Goal: Transaction & Acquisition: Purchase product/service

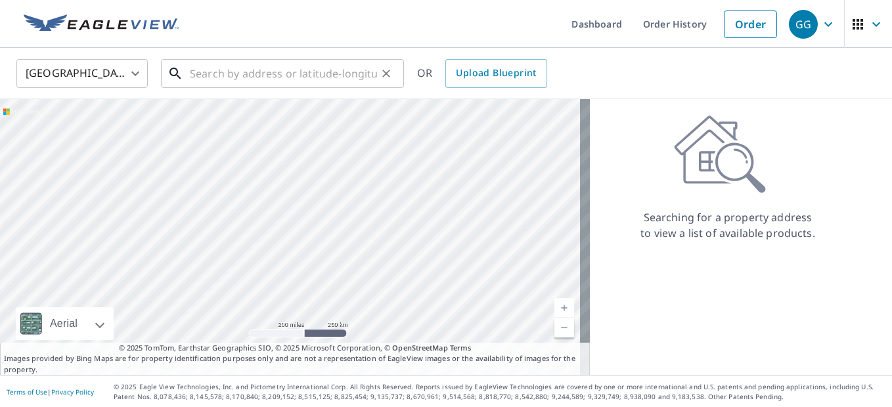
click at [208, 77] on input "text" at bounding box center [283, 73] width 187 height 37
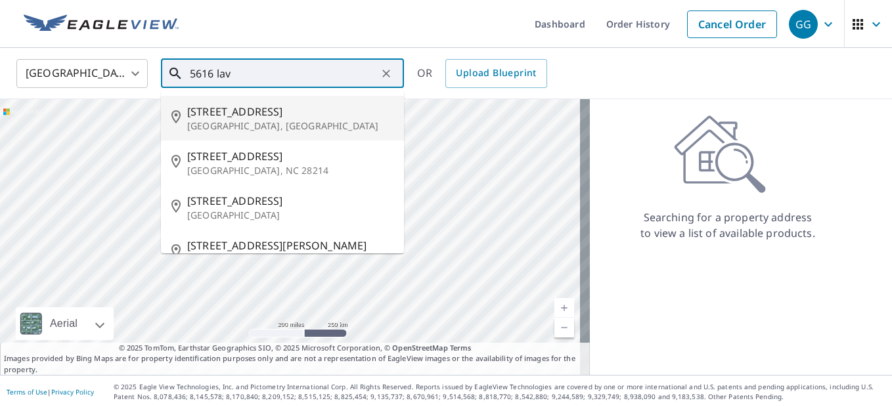
click at [247, 113] on span "[STREET_ADDRESS]" at bounding box center [290, 112] width 206 height 16
type input "[STREET_ADDRESS]"
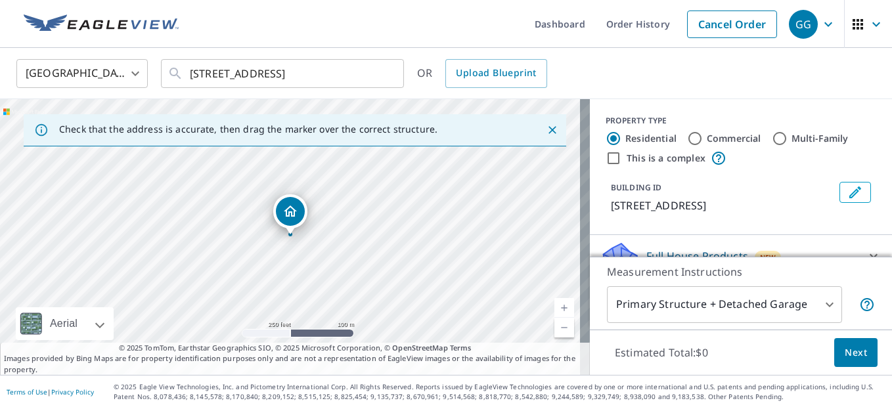
click at [554, 302] on link "Current Level 17, Zoom In" at bounding box center [564, 308] width 20 height 20
drag, startPoint x: 249, startPoint y: 274, endPoint x: 383, endPoint y: 262, distance: 135.2
click at [383, 262] on div "[STREET_ADDRESS]" at bounding box center [295, 237] width 590 height 276
drag, startPoint x: 386, startPoint y: 266, endPoint x: 359, endPoint y: 154, distance: 114.8
click at [359, 154] on div "[STREET_ADDRESS]" at bounding box center [295, 237] width 590 height 276
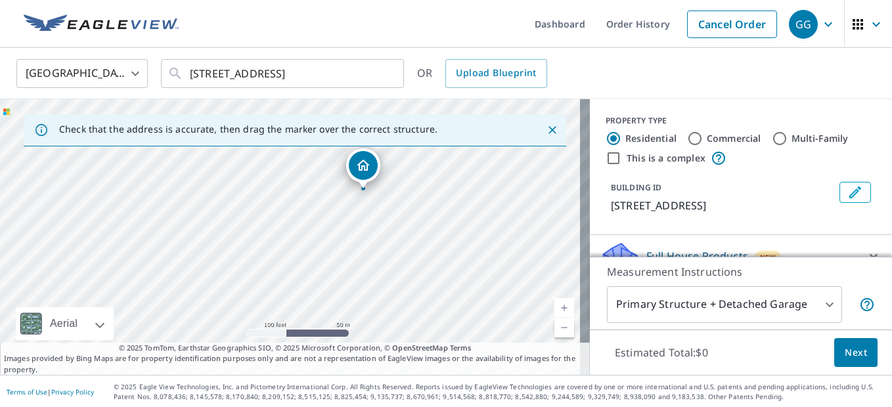
drag, startPoint x: 416, startPoint y: 167, endPoint x: 385, endPoint y: 267, distance: 104.3
click at [385, 267] on div "[STREET_ADDRESS]" at bounding box center [295, 237] width 590 height 276
click at [554, 307] on link "Current Level 18, Zoom In" at bounding box center [564, 308] width 20 height 20
drag, startPoint x: 508, startPoint y: 213, endPoint x: 412, endPoint y: 288, distance: 121.6
click at [412, 288] on div "[STREET_ADDRESS]" at bounding box center [295, 237] width 590 height 276
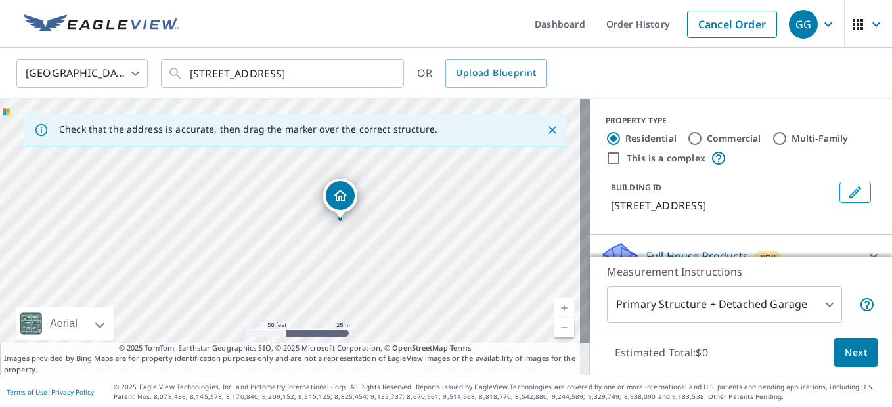
click at [558, 306] on link "Current Level 19, Zoom In" at bounding box center [564, 308] width 20 height 20
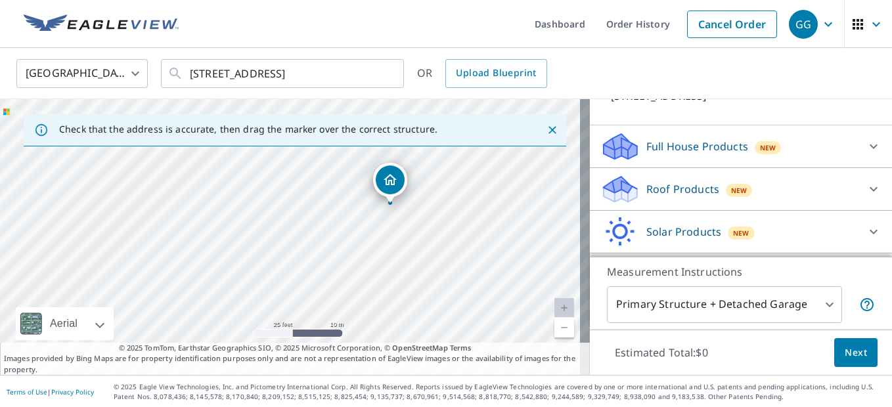
scroll to position [131, 0]
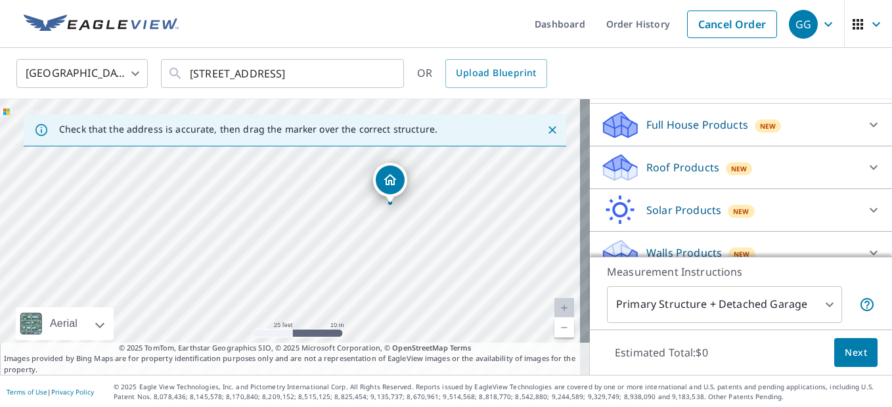
click at [790, 164] on div "Roof Products New" at bounding box center [728, 167] width 257 height 31
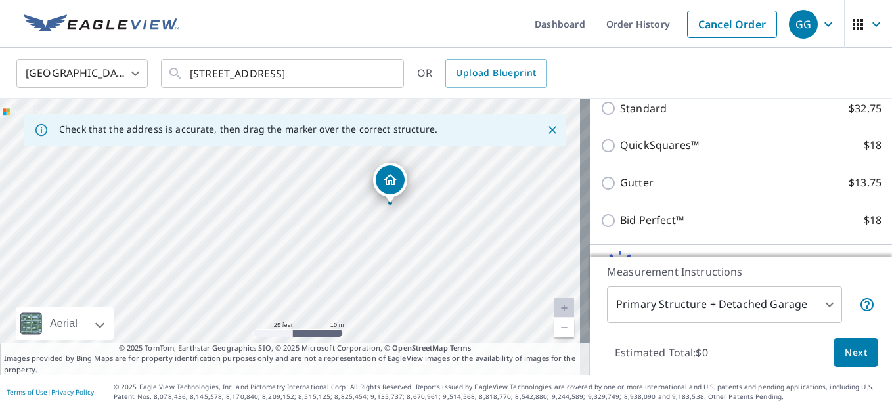
scroll to position [263, 0]
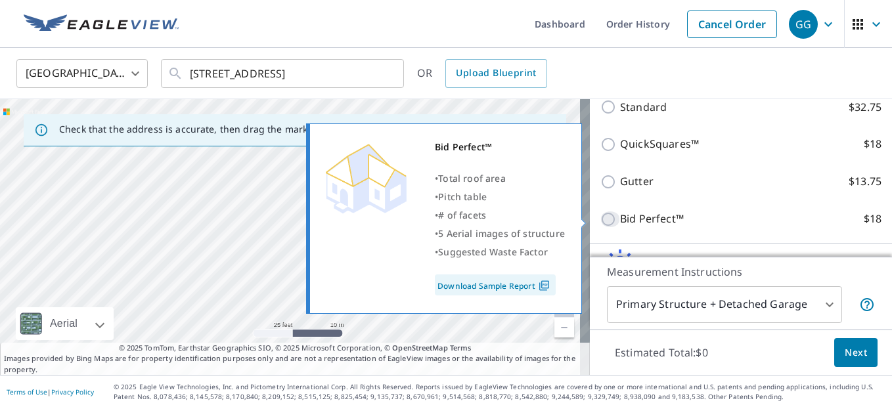
click at [600, 221] on input "Bid Perfect™ $18" at bounding box center [610, 219] width 20 height 16
checkbox input "true"
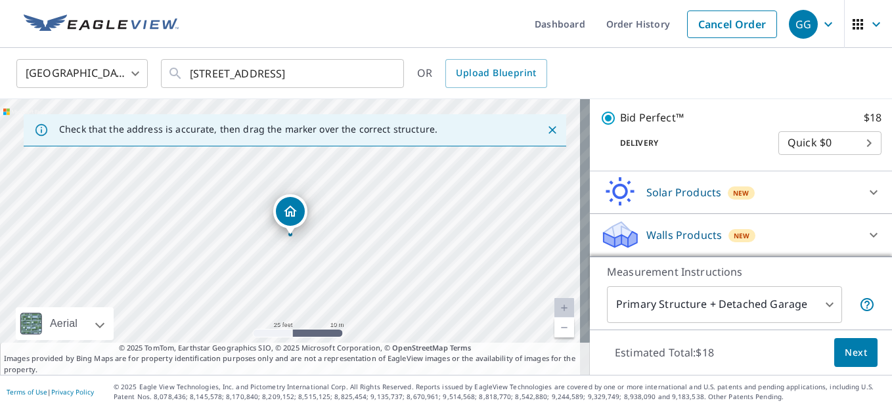
scroll to position [1, 0]
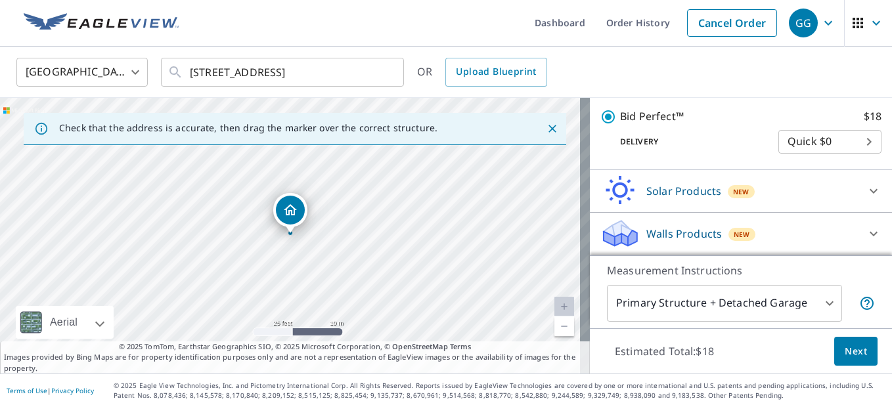
click at [844, 349] on span "Next" at bounding box center [855, 351] width 22 height 16
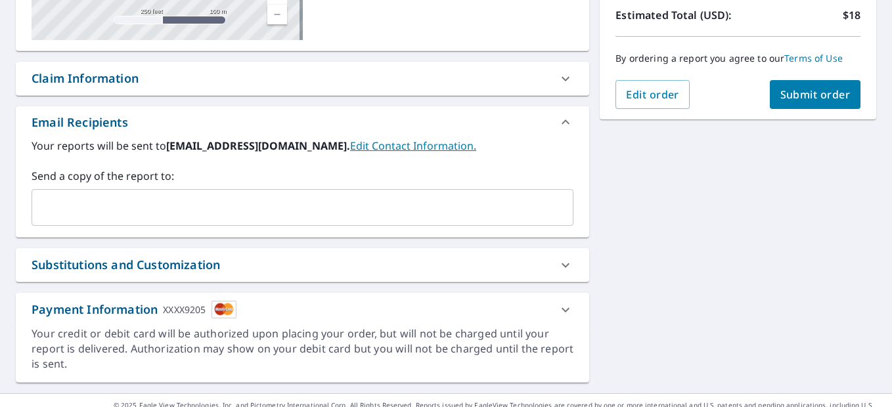
scroll to position [319, 0]
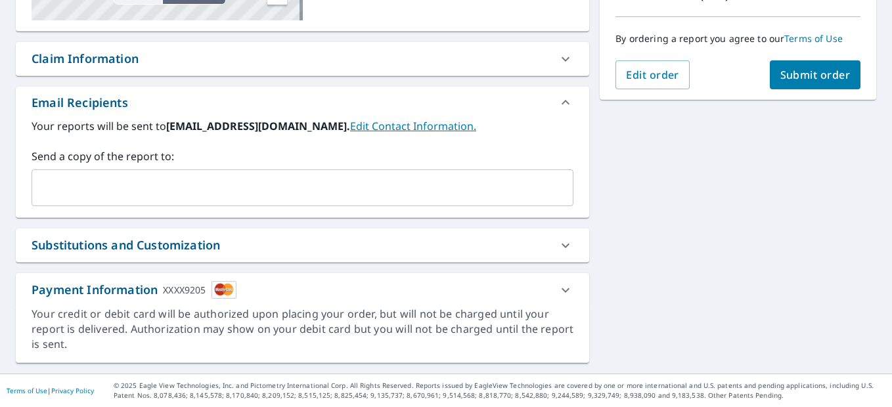
click at [430, 252] on div "Substitutions and Customization" at bounding box center [291, 245] width 518 height 18
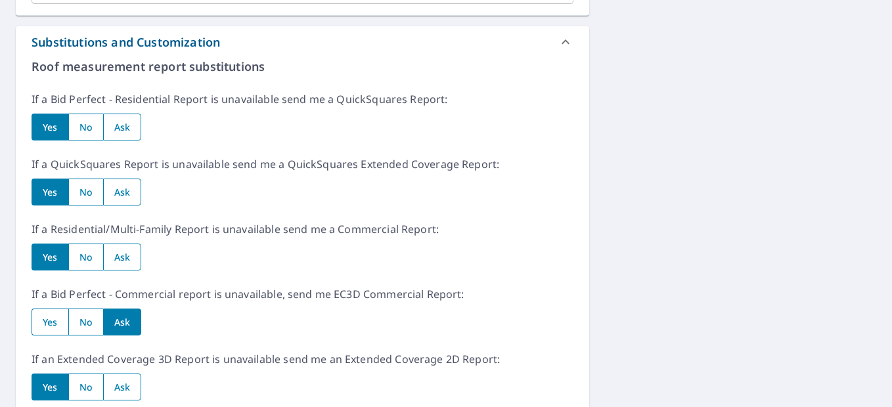
scroll to position [582, 0]
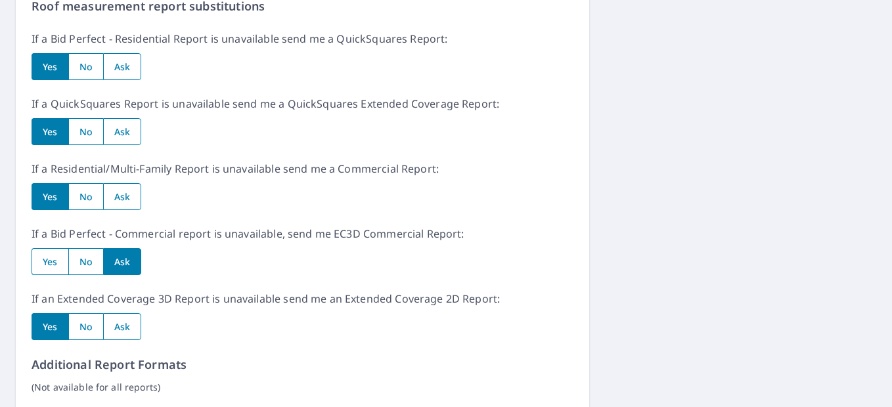
click at [91, 202] on input "radio" at bounding box center [85, 196] width 35 height 27
radio input "true"
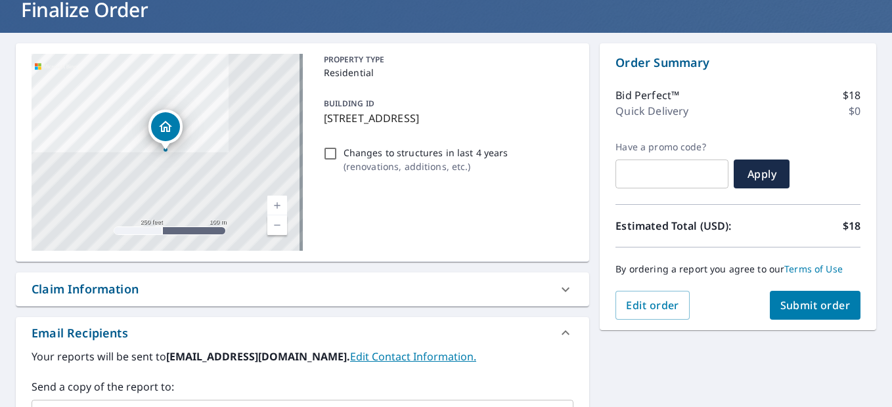
scroll to position [56, 0]
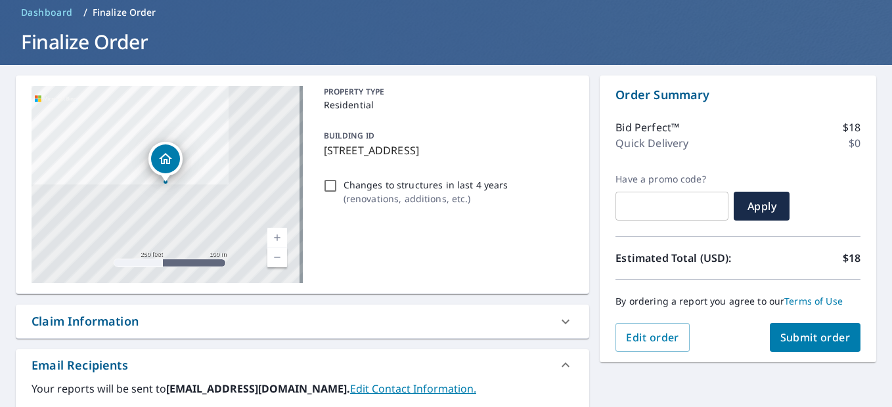
click at [806, 336] on span "Submit order" at bounding box center [815, 337] width 70 height 14
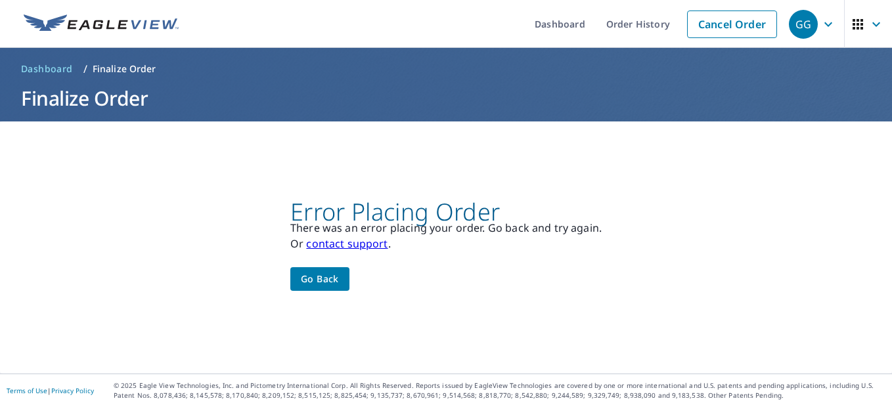
scroll to position [0, 0]
click at [325, 280] on span "Go back" at bounding box center [320, 279] width 38 height 16
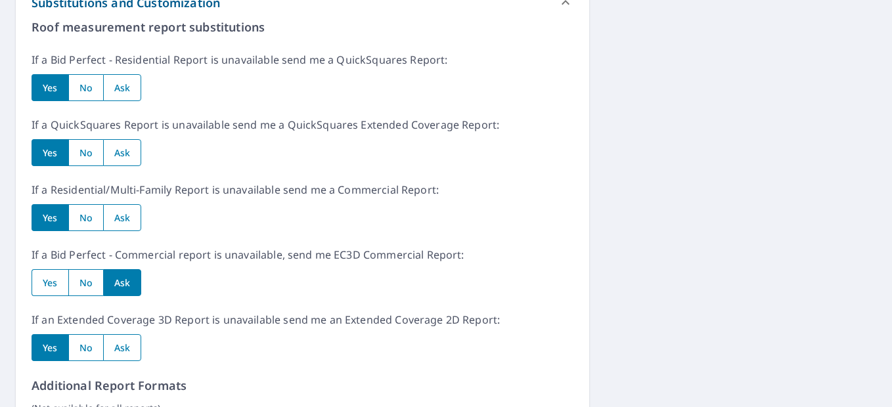
scroll to position [591, 0]
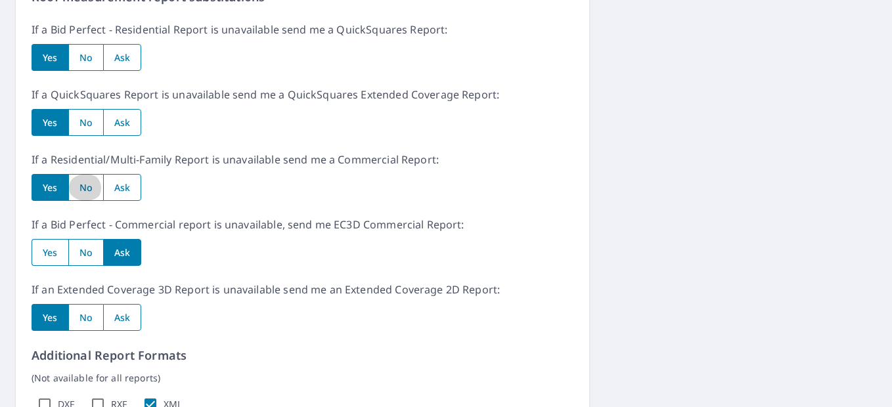
click at [81, 194] on input "radio" at bounding box center [85, 187] width 35 height 27
radio input "true"
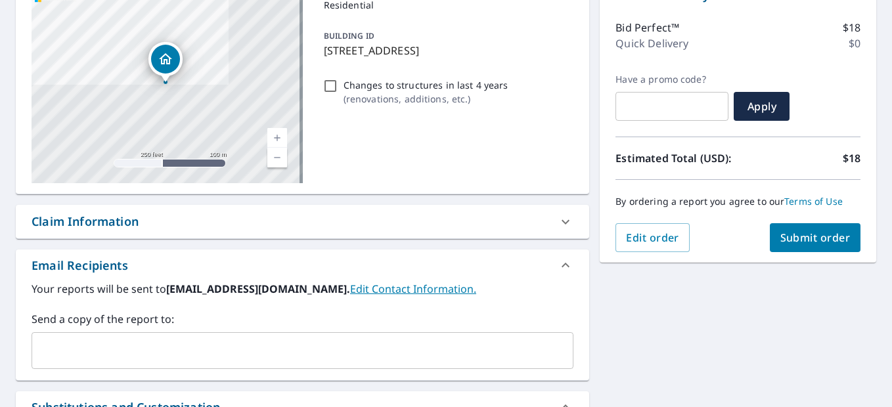
scroll to position [62, 0]
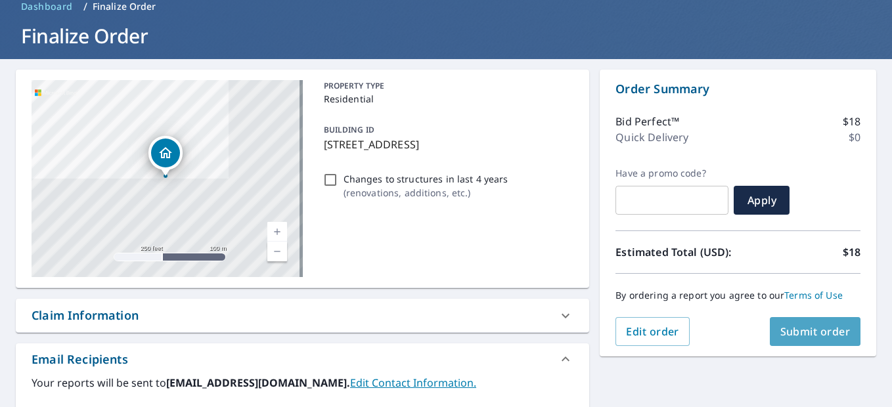
click at [812, 335] on span "Submit order" at bounding box center [815, 331] width 70 height 14
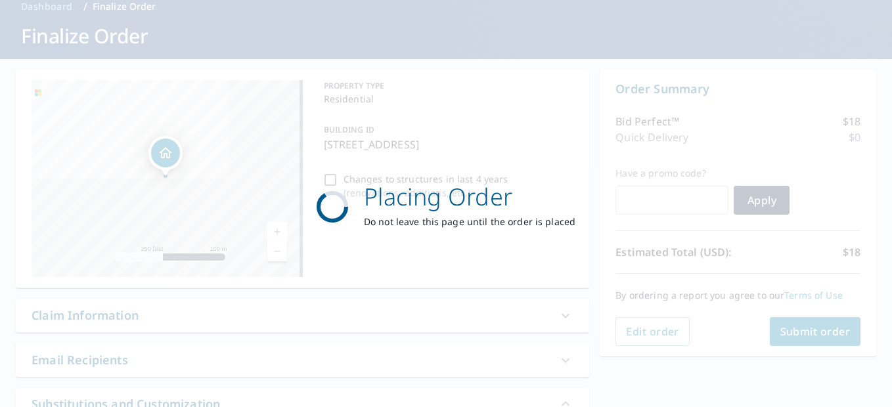
scroll to position [0, 0]
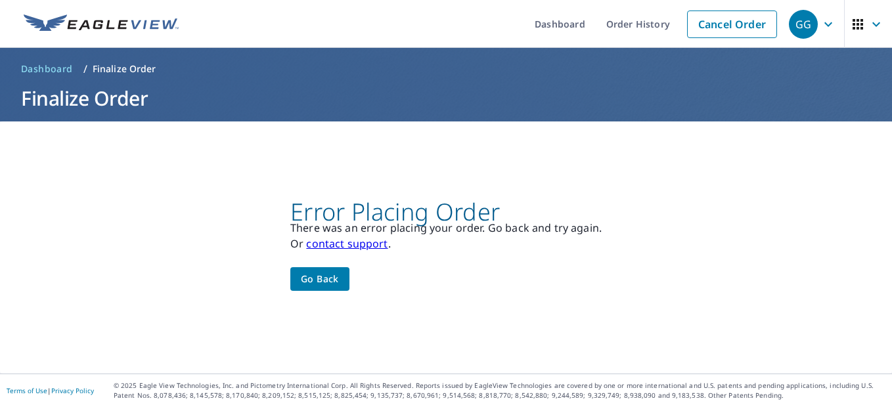
click at [308, 279] on span "Go back" at bounding box center [320, 279] width 38 height 16
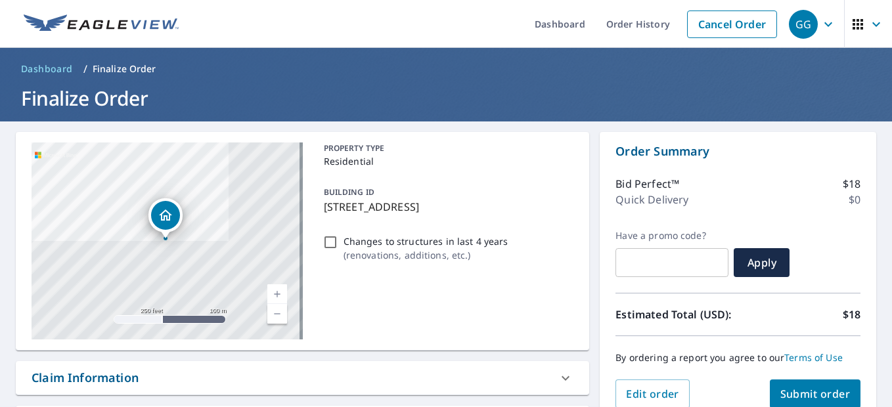
click at [814, 32] on span "GG" at bounding box center [814, 25] width 50 height 32
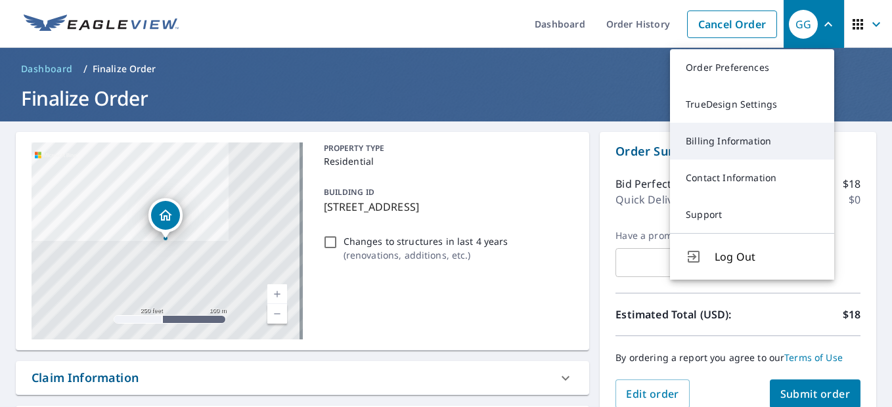
click at [755, 141] on link "Billing Information" at bounding box center [752, 141] width 164 height 37
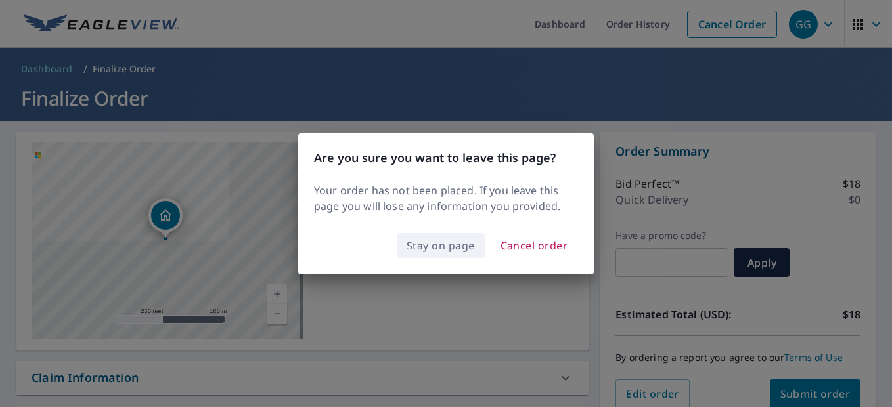
click at [446, 244] on span "Stay on page" at bounding box center [440, 245] width 68 height 18
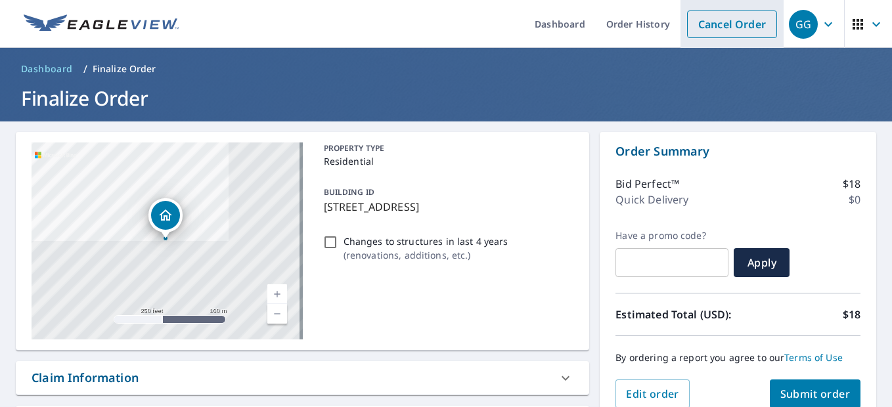
click at [756, 26] on link "Cancel Order" at bounding box center [732, 25] width 90 height 28
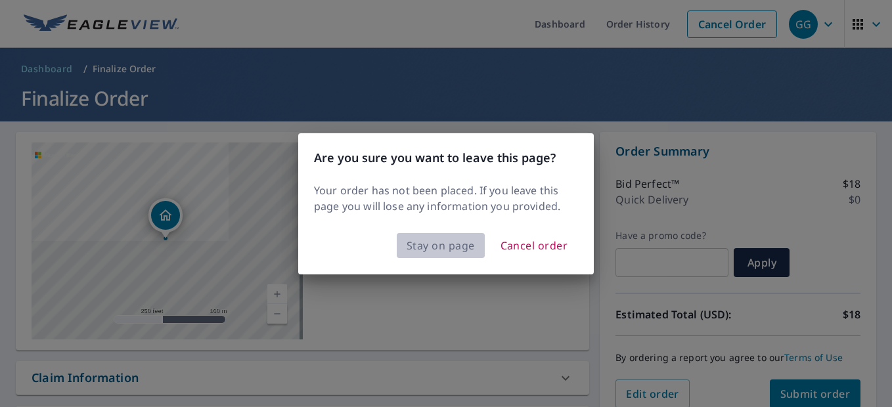
click at [453, 247] on span "Stay on page" at bounding box center [440, 245] width 68 height 18
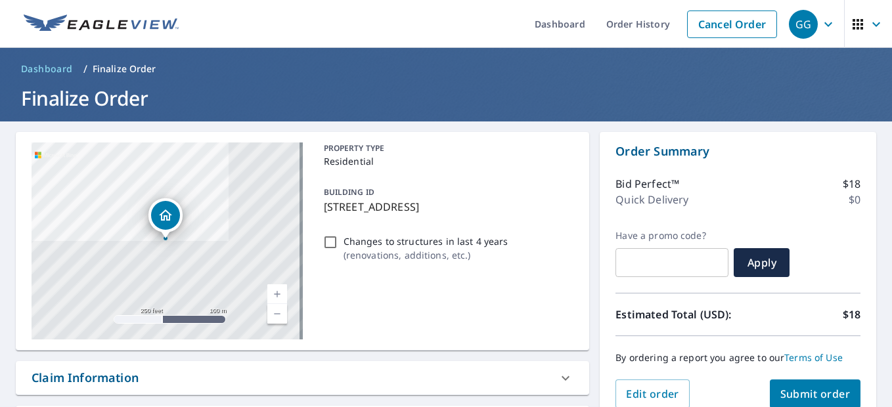
click at [800, 30] on div "GG" at bounding box center [803, 24] width 29 height 29
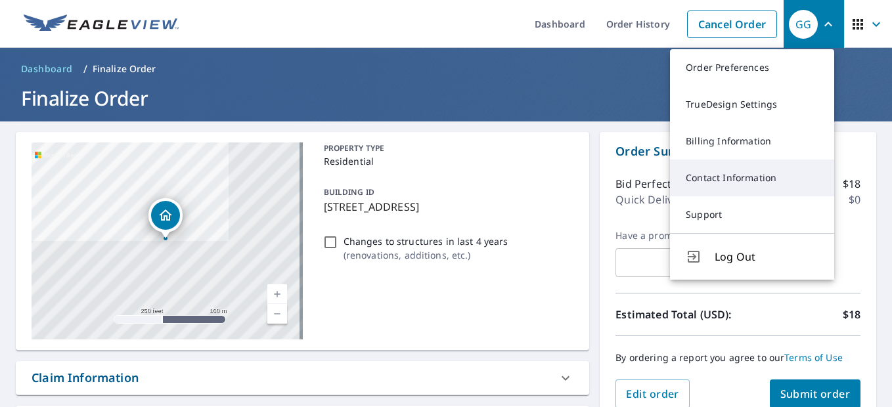
click at [722, 179] on link "Contact Information" at bounding box center [752, 178] width 164 height 37
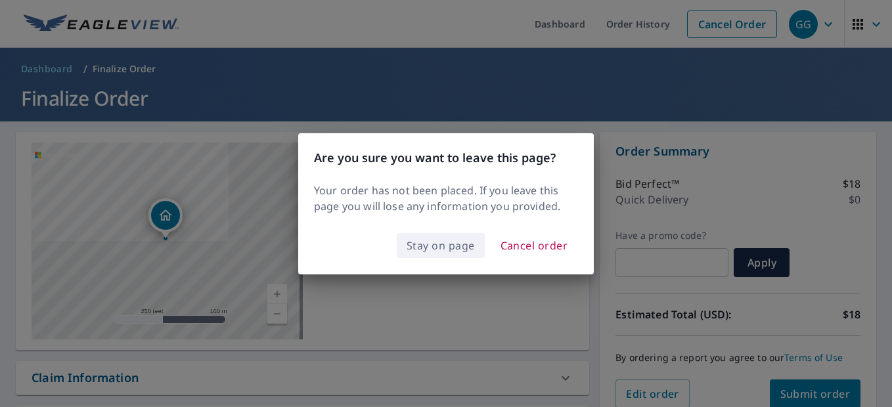
click at [456, 246] on span "Stay on page" at bounding box center [440, 245] width 68 height 18
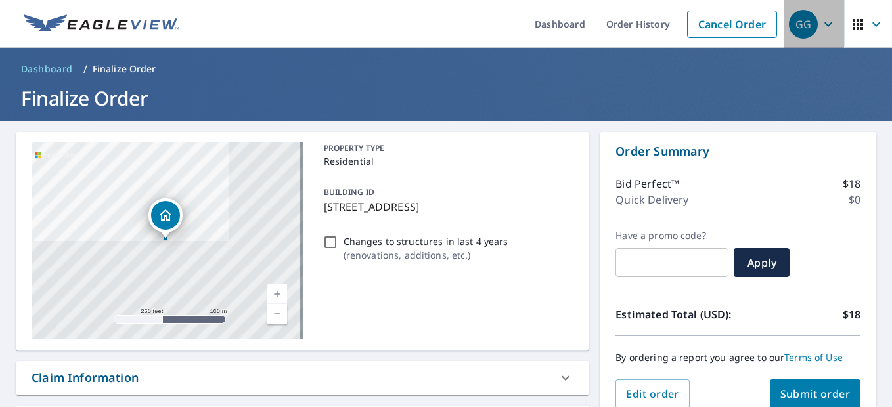
click at [789, 28] on div "GG" at bounding box center [803, 24] width 29 height 29
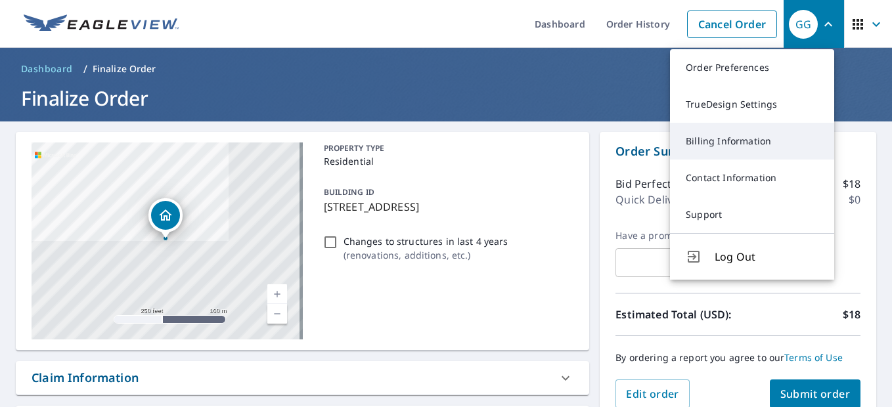
click at [747, 142] on link "Billing Information" at bounding box center [752, 141] width 164 height 37
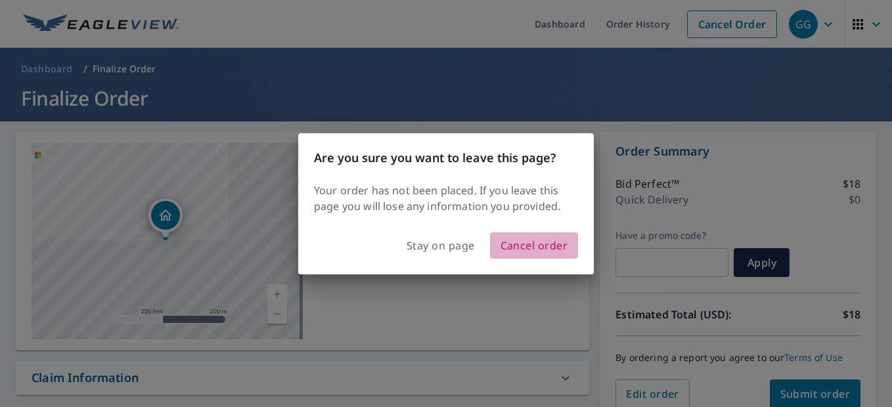
click at [535, 248] on span "Cancel order" at bounding box center [534, 245] width 68 height 18
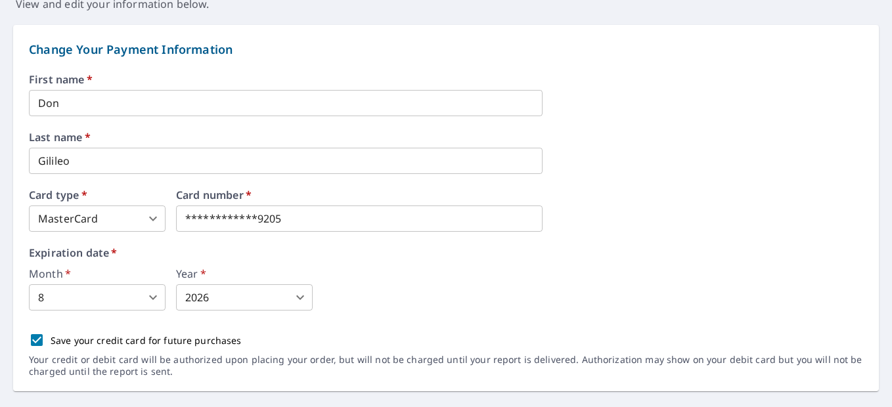
scroll to position [116, 0]
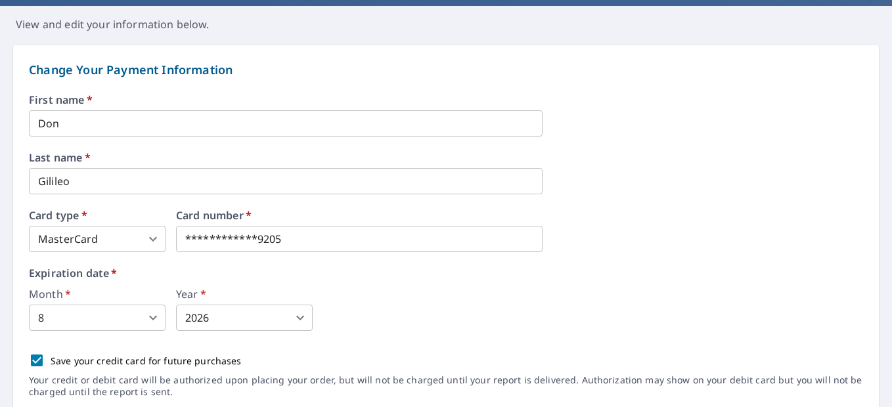
click at [69, 119] on input "Don" at bounding box center [286, 123] width 514 height 26
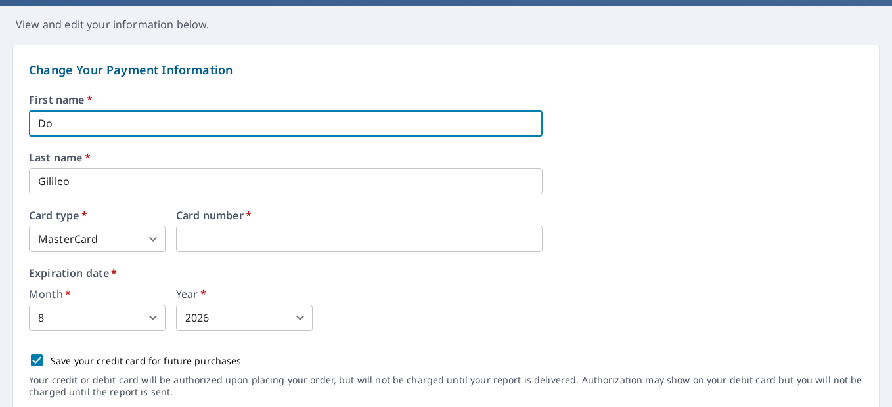
type input "D"
type input "[PERSON_NAME]"
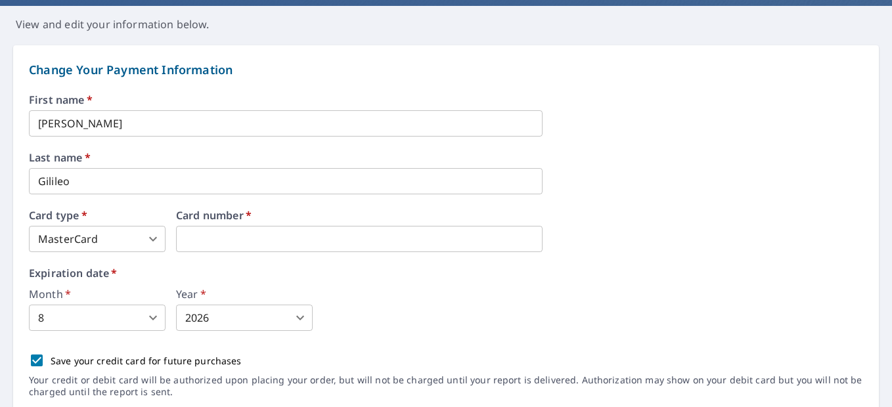
click at [128, 323] on body "GG GG Dashboard Order History Order GG Dashboard / Billing Information Billing …" at bounding box center [446, 203] width 892 height 407
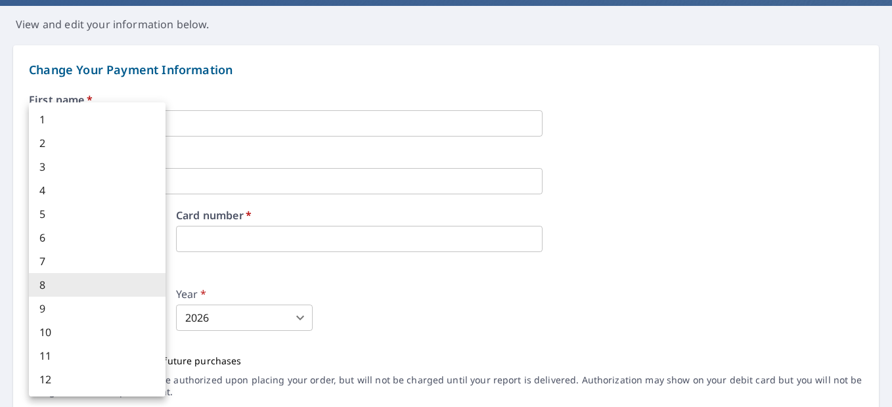
click at [97, 190] on li "4" at bounding box center [97, 191] width 137 height 24
type input "4"
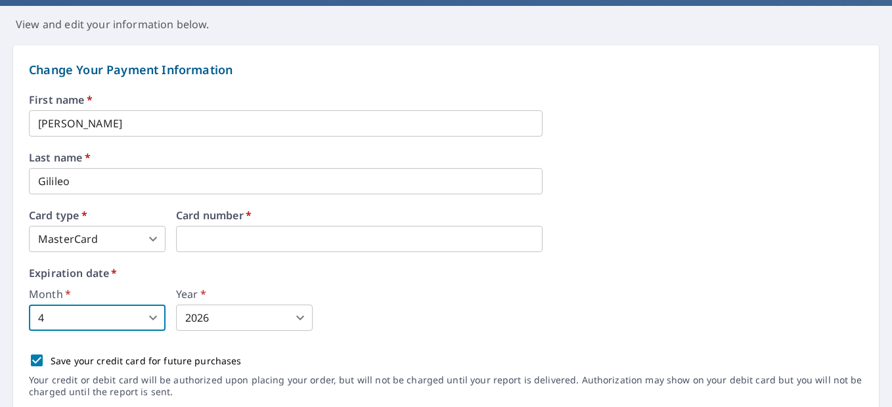
click at [229, 324] on body "GG GG Dashboard Order History Order GG Dashboard / Billing Information Billing …" at bounding box center [446, 203] width 892 height 407
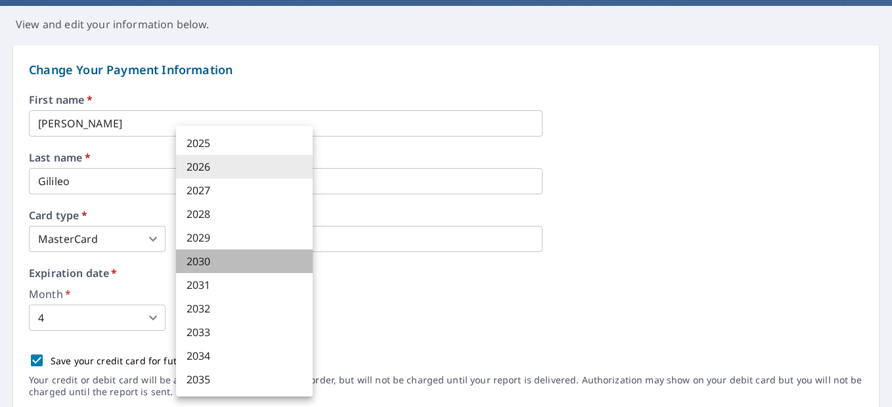
click at [213, 264] on li "2030" at bounding box center [244, 262] width 137 height 24
type input "2030"
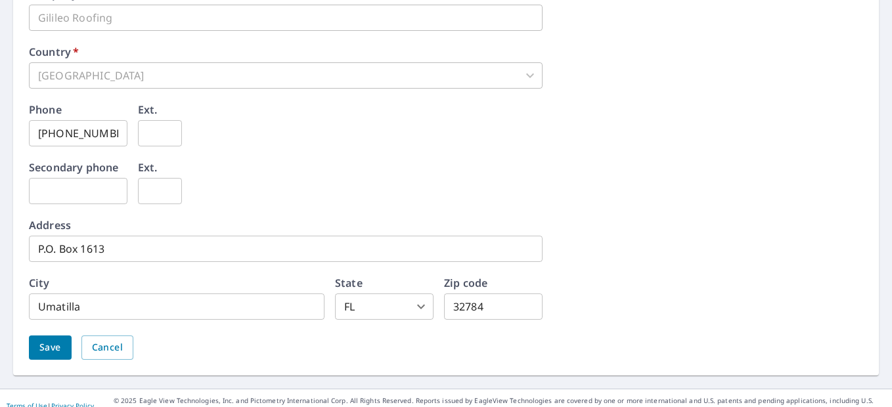
scroll to position [707, 0]
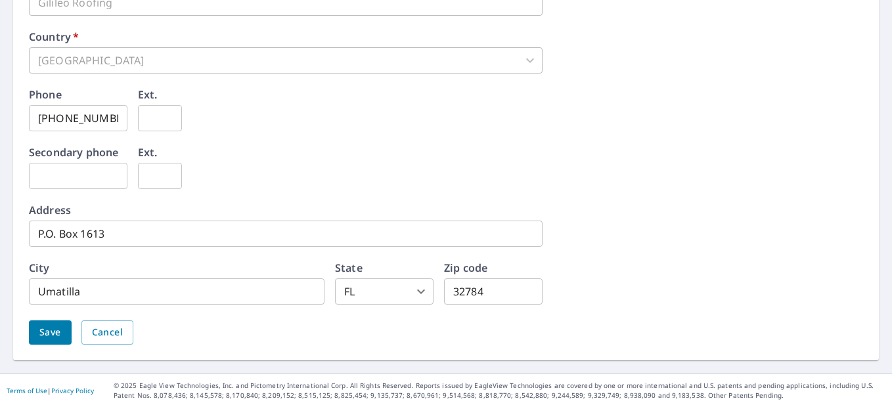
click at [44, 339] on span "Save" at bounding box center [50, 332] width 22 height 16
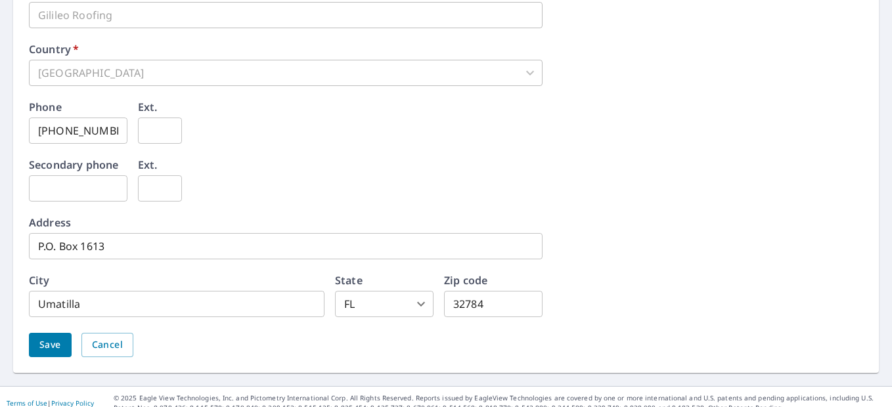
scroll to position [739, 0]
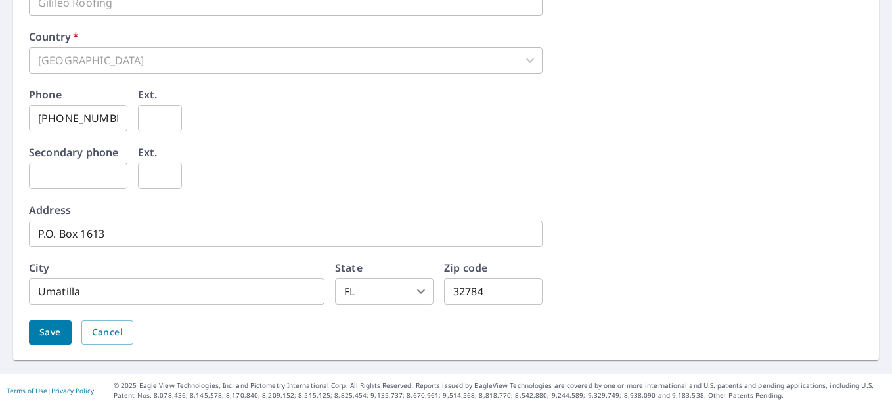
click at [33, 335] on button "Save" at bounding box center [50, 332] width 43 height 24
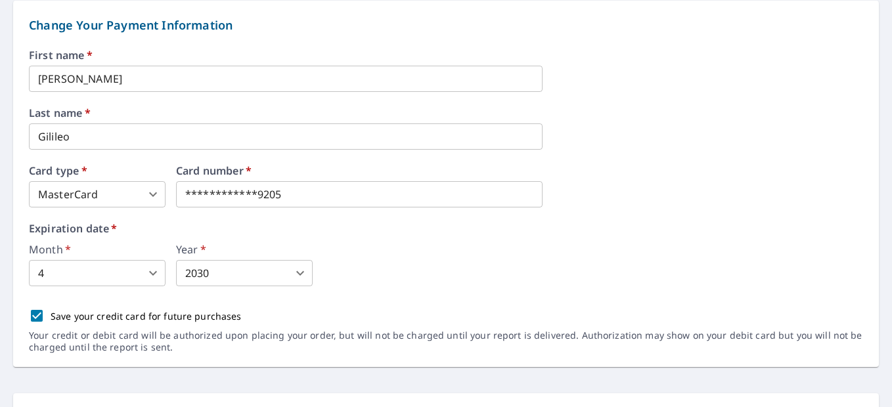
scroll to position [197, 0]
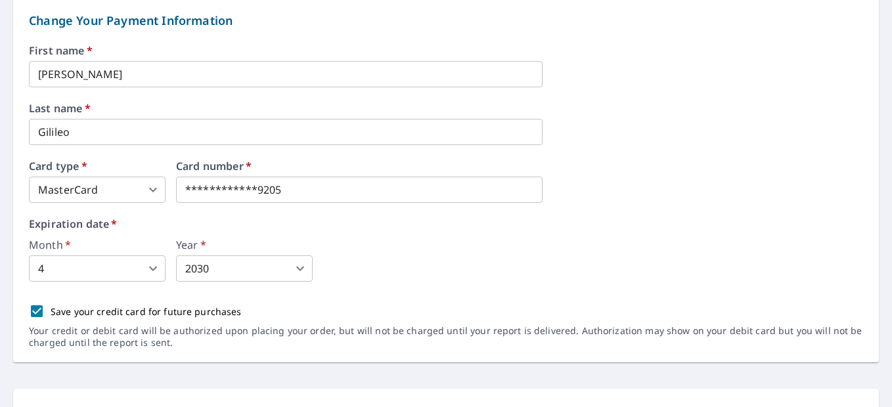
click at [144, 191] on body "**********" at bounding box center [446, 203] width 892 height 407
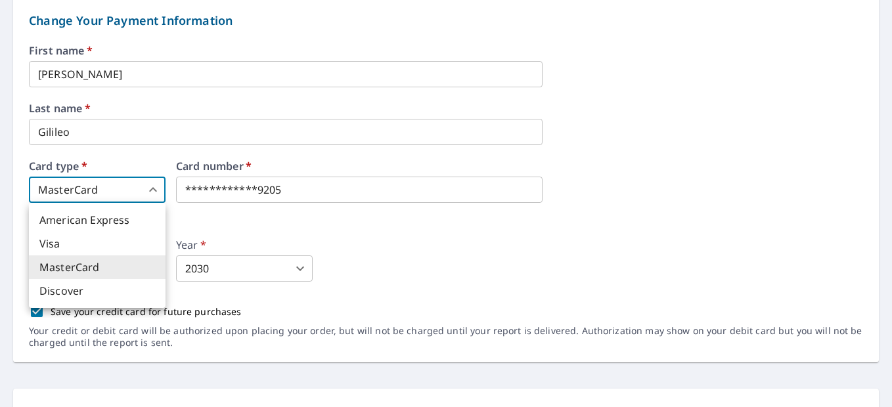
click at [144, 191] on div at bounding box center [446, 203] width 892 height 407
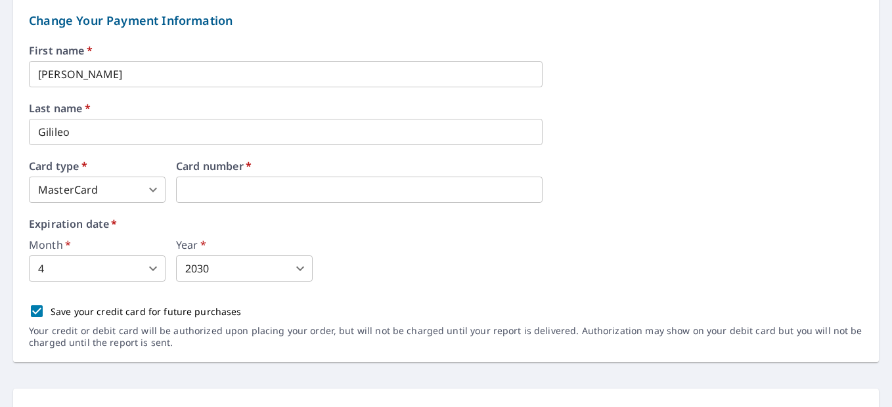
click at [238, 271] on body "GG GG Dashboard Order History Order GG Dashboard / Billing Information Billing …" at bounding box center [446, 203] width 892 height 407
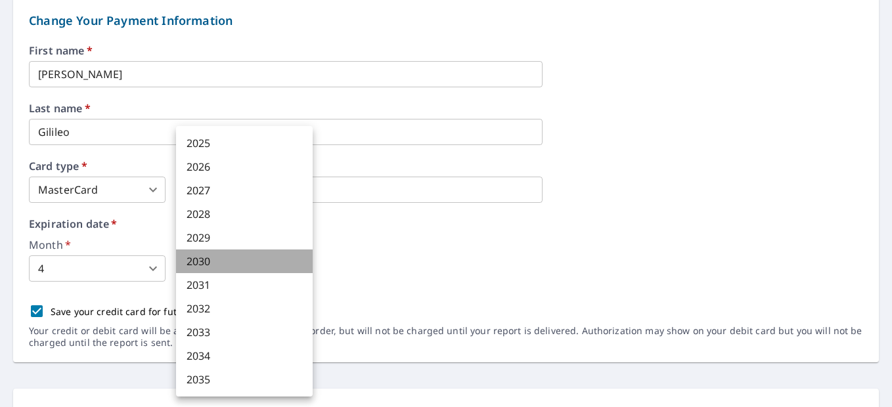
click at [235, 260] on li "2030" at bounding box center [244, 262] width 137 height 24
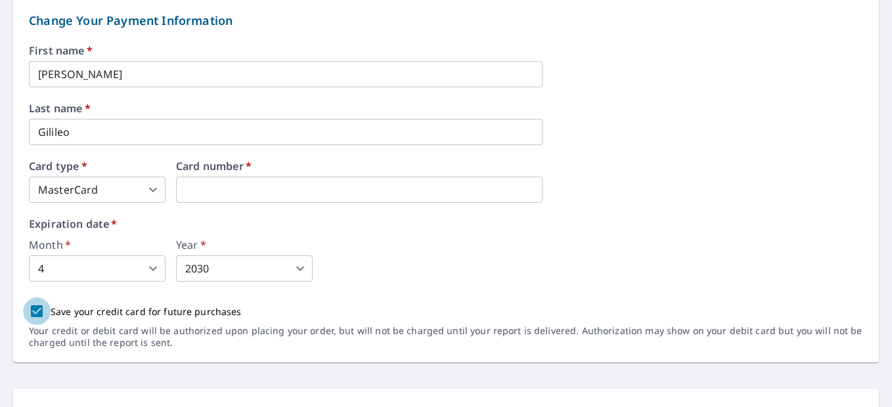
click at [32, 310] on input "Save your credit card for future purchases" at bounding box center [37, 311] width 28 height 28
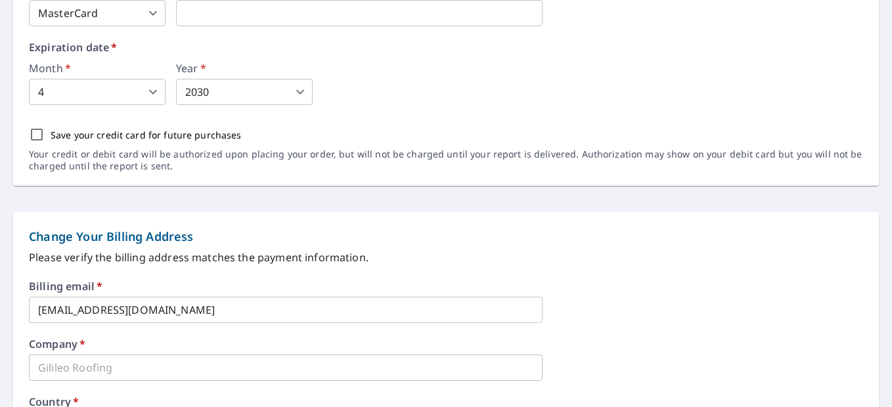
scroll to position [394, 0]
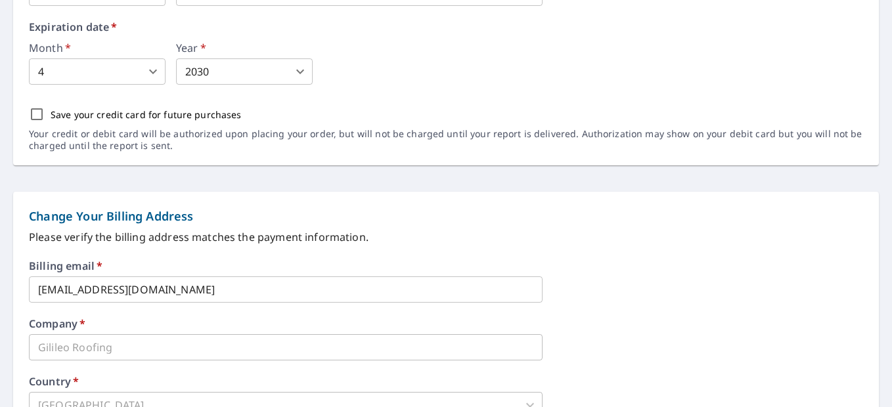
click at [33, 113] on input "Save your credit card for future purchases" at bounding box center [37, 114] width 28 height 28
checkbox input "true"
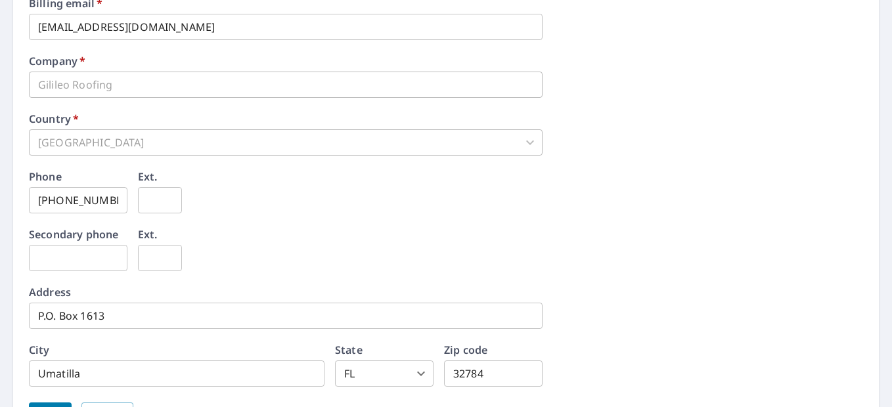
scroll to position [722, 0]
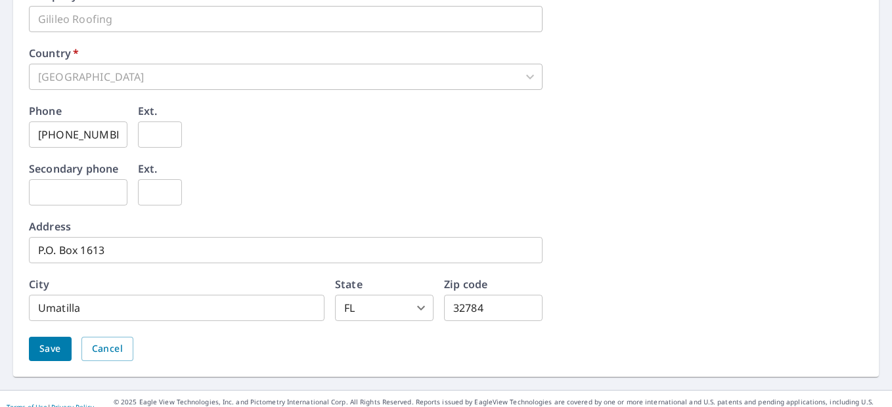
click at [58, 355] on span "Save" at bounding box center [50, 349] width 22 height 16
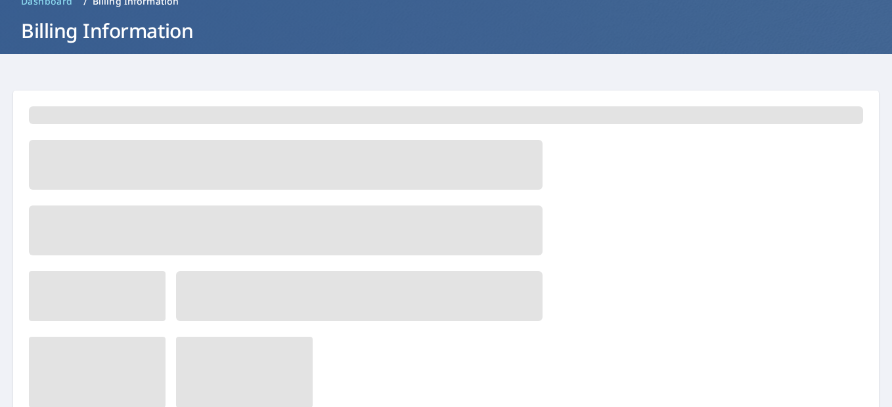
scroll to position [0, 0]
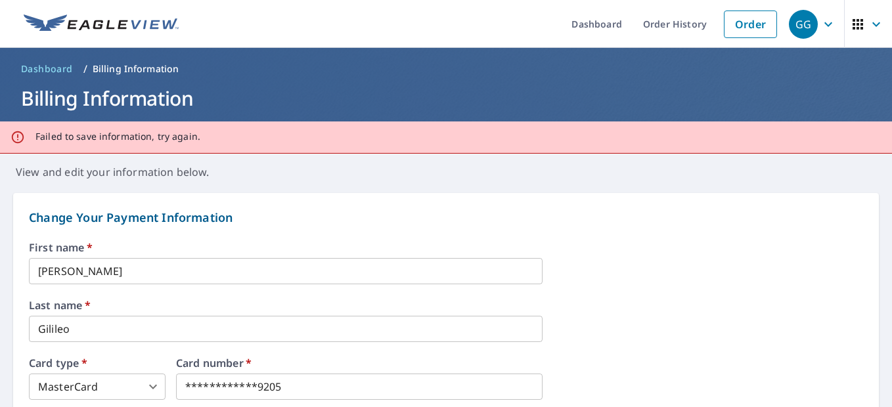
click at [121, 269] on input "[PERSON_NAME]" at bounding box center [286, 271] width 514 height 26
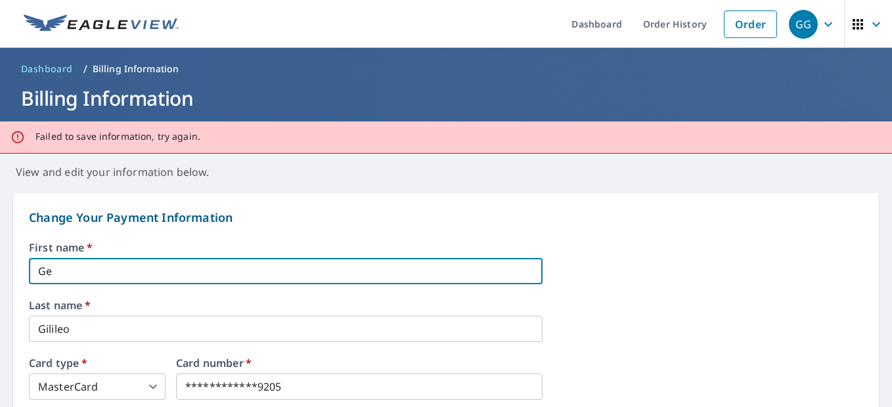
type input "G"
type input "d"
type input "DON"
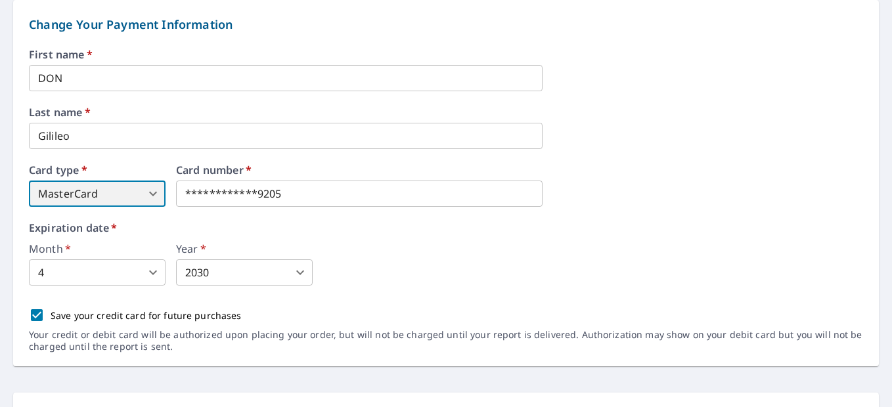
scroll to position [197, 0]
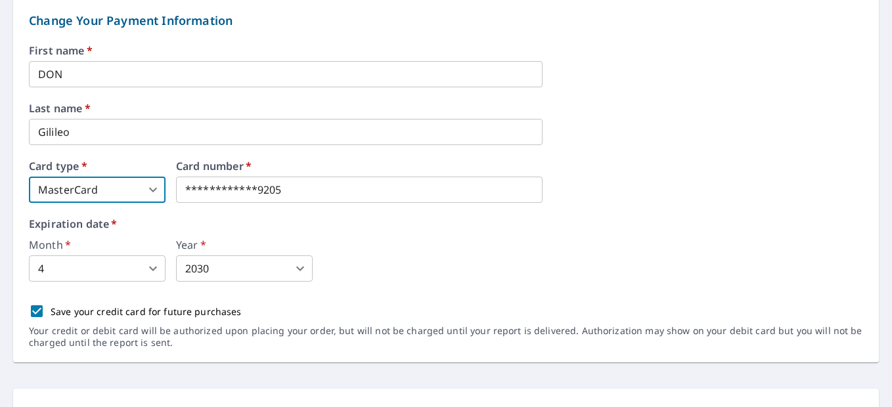
click at [144, 269] on body "**********" at bounding box center [446, 203] width 892 height 407
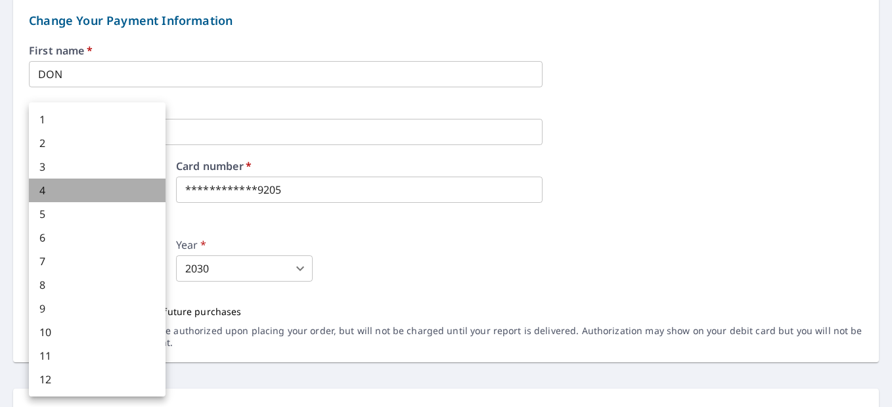
click at [113, 190] on li "4" at bounding box center [97, 191] width 137 height 24
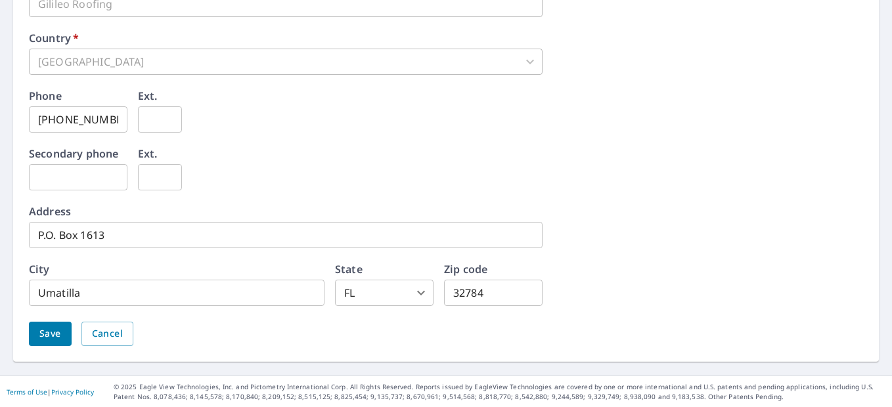
scroll to position [739, 0]
click at [51, 322] on button "Save" at bounding box center [50, 332] width 43 height 24
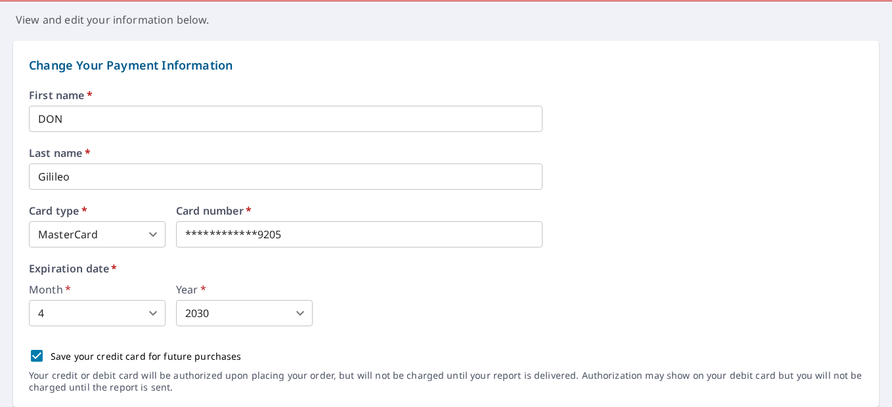
scroll to position [131, 0]
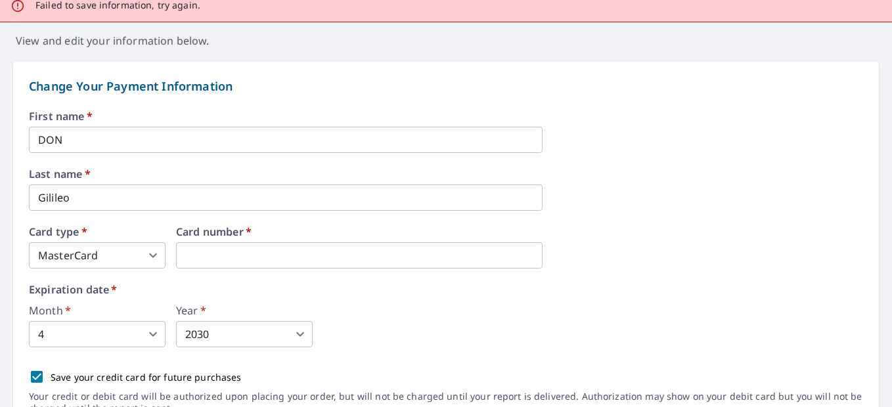
click at [277, 292] on label "Expiration date   *" at bounding box center [446, 289] width 834 height 11
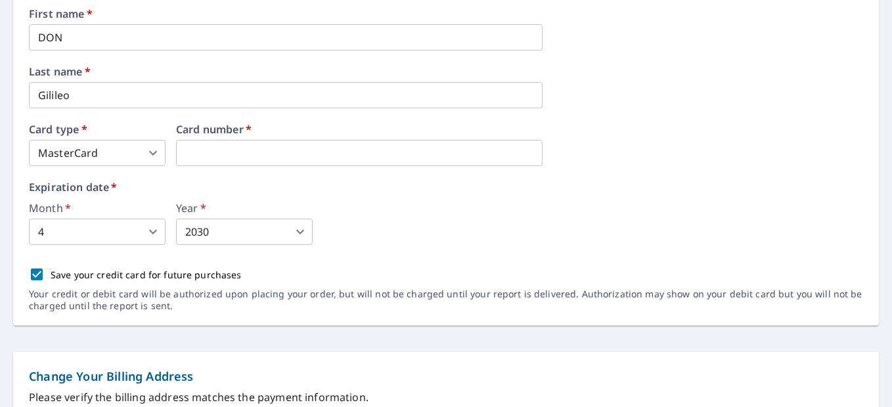
scroll to position [148, 0]
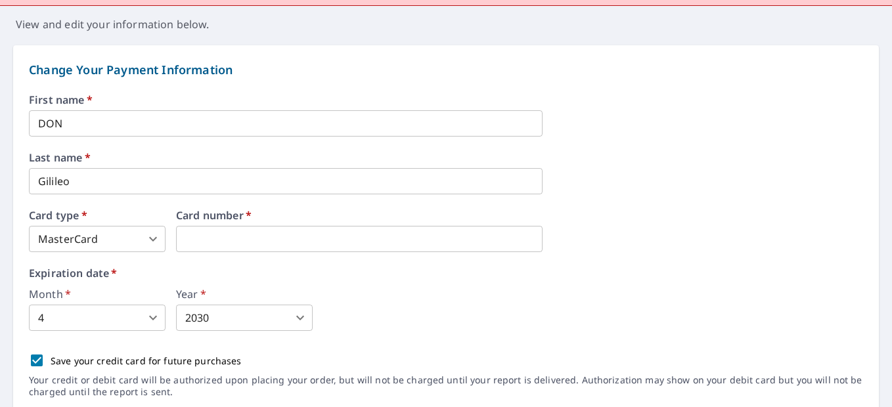
click at [76, 123] on input "DON" at bounding box center [286, 123] width 514 height 26
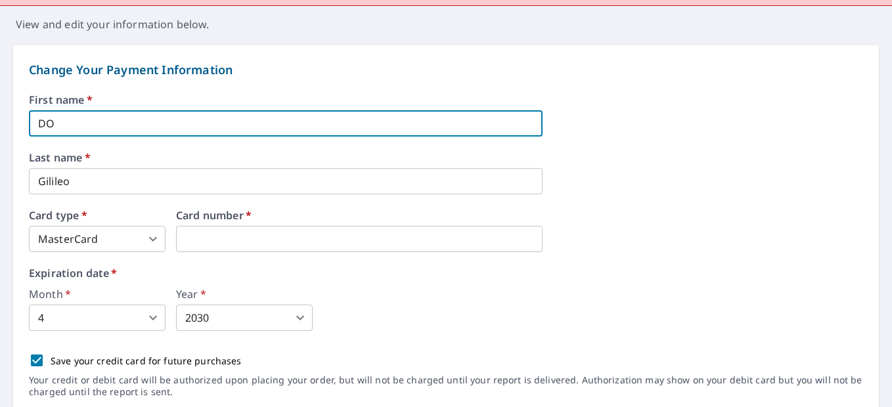
type input "D"
type input "d"
type input "DON"
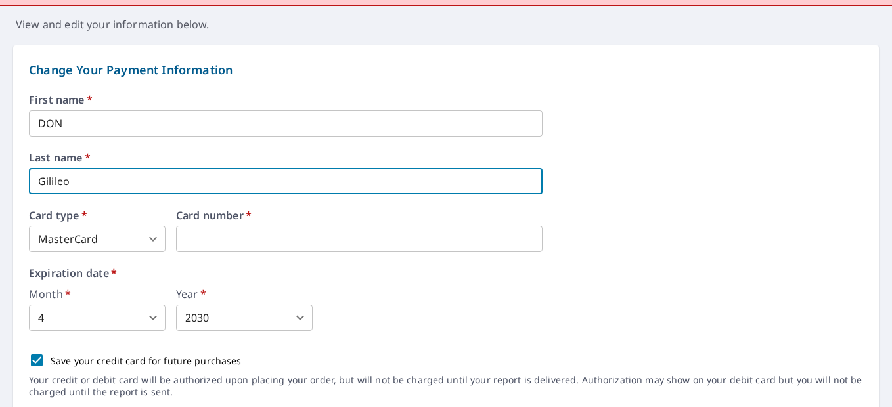
click at [322, 179] on input "Gilileo" at bounding box center [286, 181] width 514 height 26
type input "G"
type input "GILILEO"
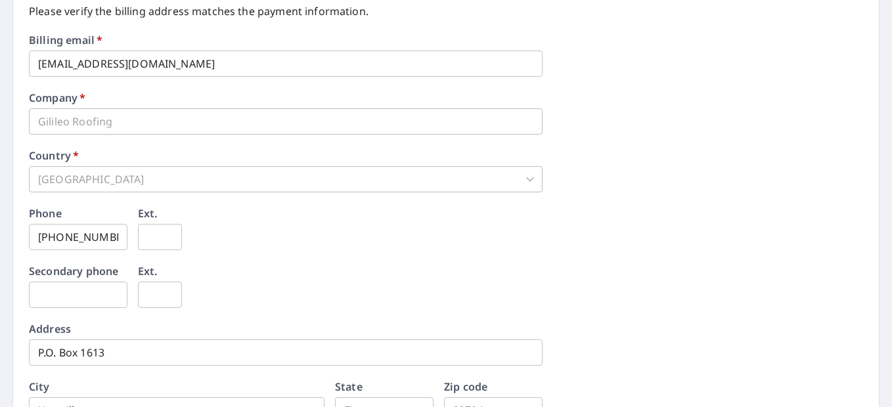
scroll to position [739, 0]
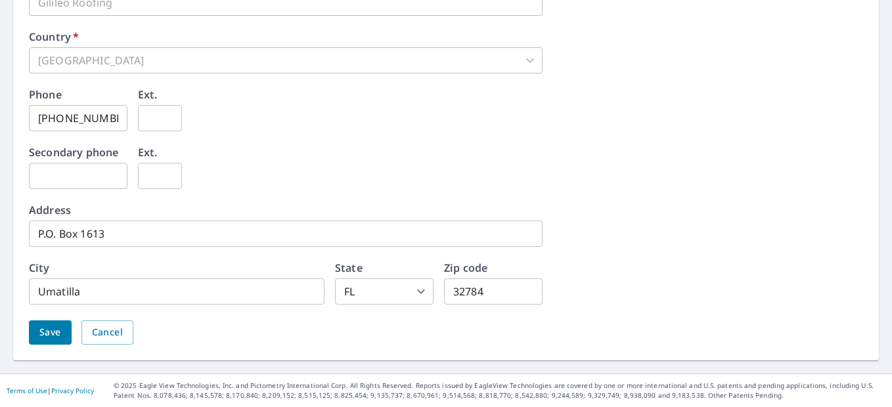
click at [53, 332] on span "Save" at bounding box center [50, 332] width 22 height 16
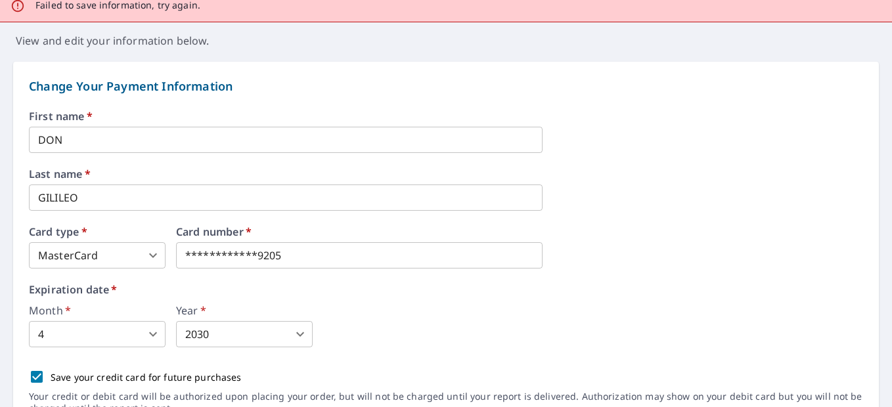
scroll to position [197, 0]
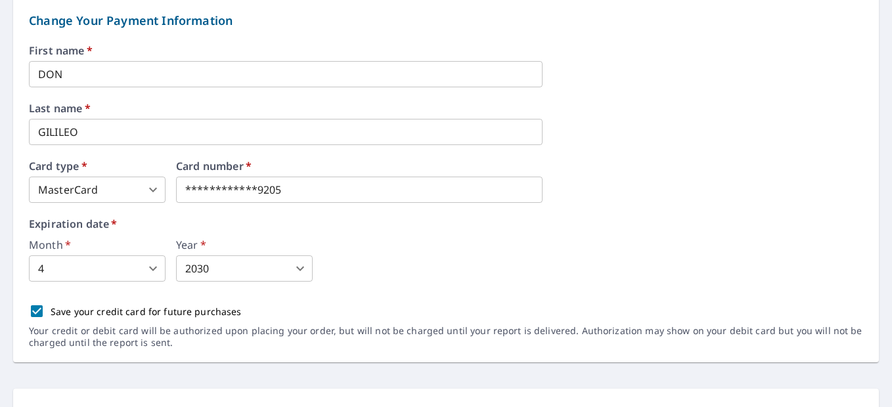
drag, startPoint x: 39, startPoint y: 307, endPoint x: 66, endPoint y: 307, distance: 27.6
click at [41, 307] on input "Save your credit card for future purchases" at bounding box center [37, 311] width 28 height 28
checkbox input "false"
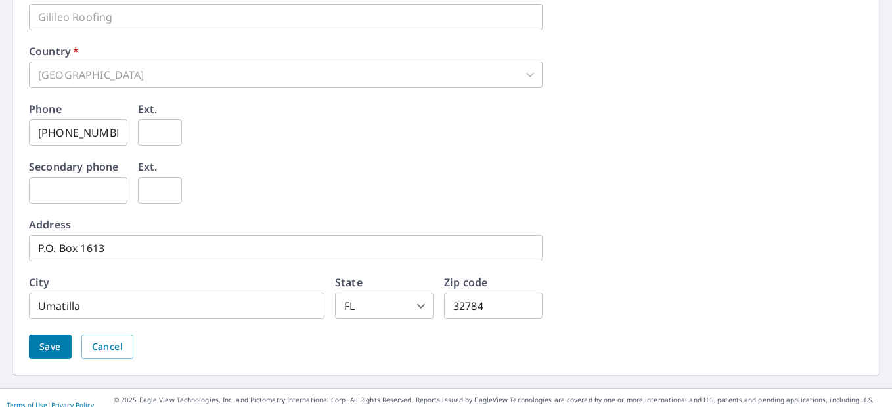
scroll to position [739, 0]
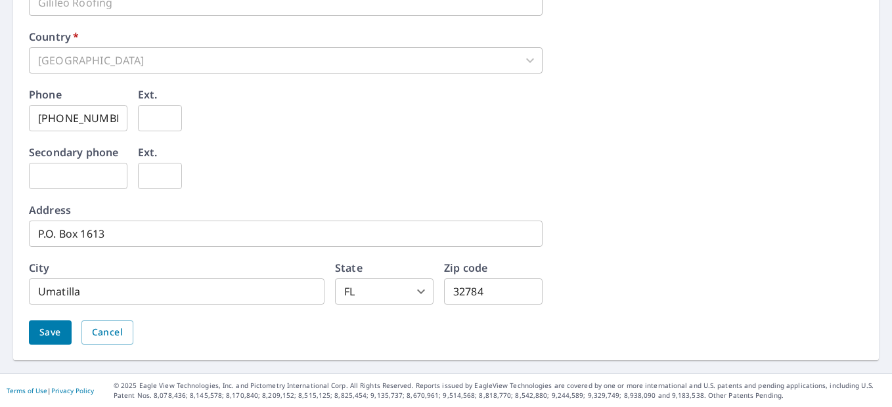
click at [49, 337] on span "Save" at bounding box center [50, 332] width 22 height 16
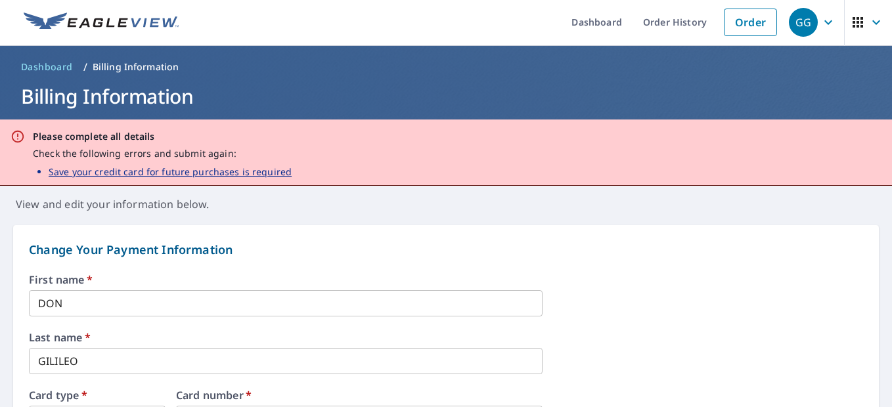
scroll to position [0, 0]
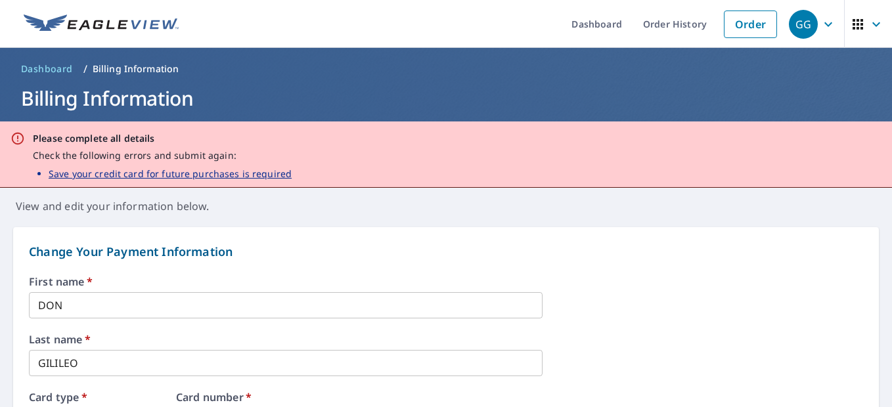
click at [126, 173] on p "Save your credit card for future purchases is required" at bounding box center [170, 174] width 243 height 14
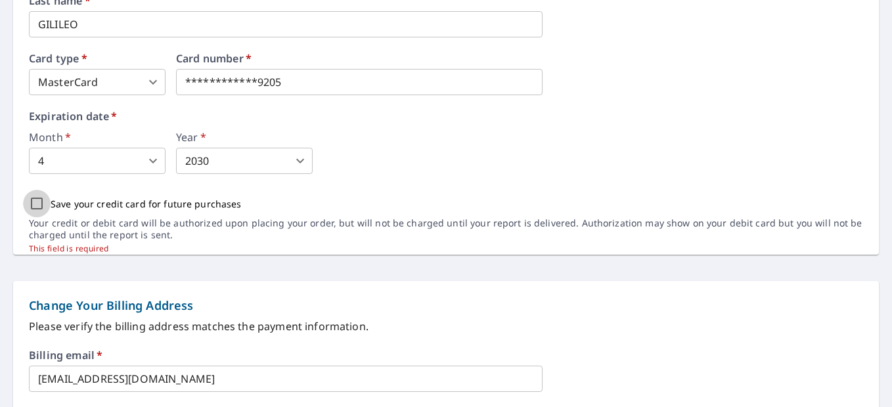
click at [36, 205] on input "Save your credit card for future purchases" at bounding box center [37, 204] width 28 height 28
checkbox input "true"
click at [150, 278] on form "**********" at bounding box center [446, 341] width 892 height 932
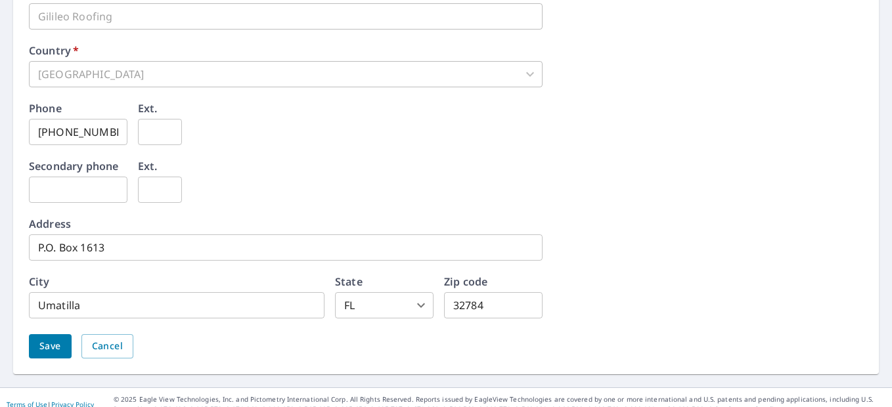
scroll to position [773, 0]
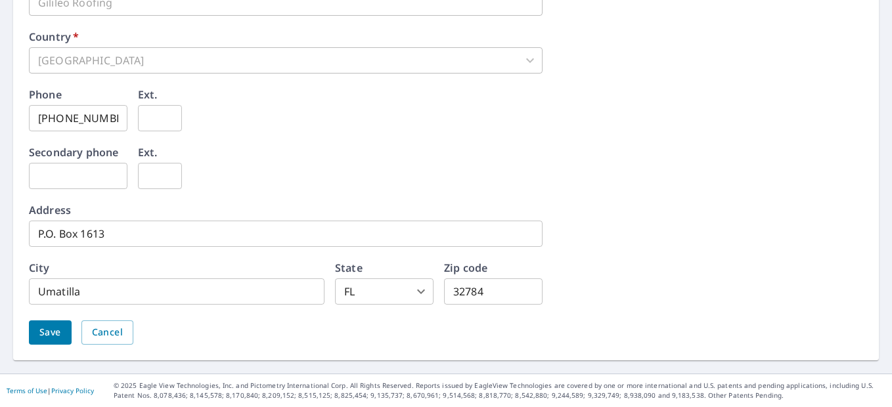
click at [58, 334] on span "Save" at bounding box center [50, 332] width 22 height 16
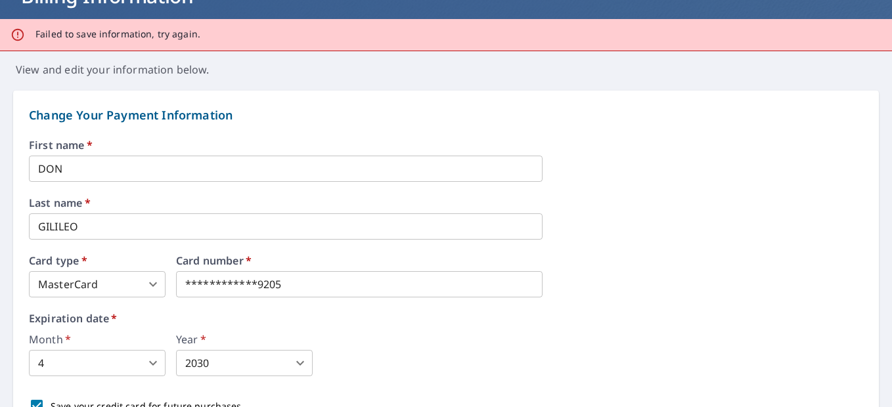
scroll to position [131, 0]
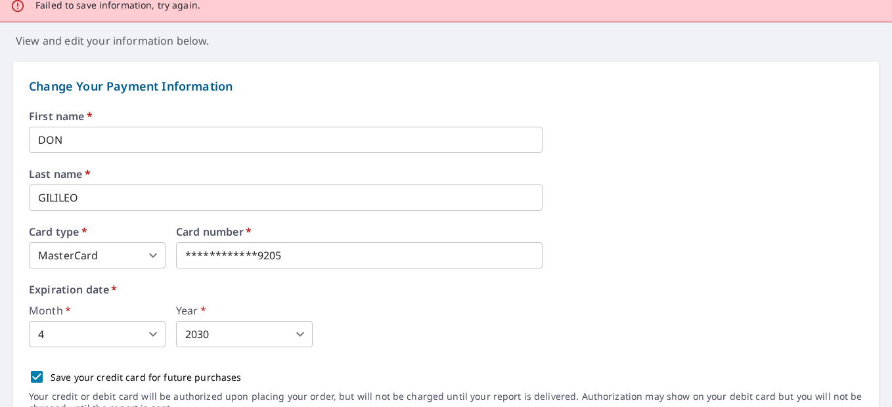
click at [129, 259] on body "**********" at bounding box center [446, 203] width 892 height 407
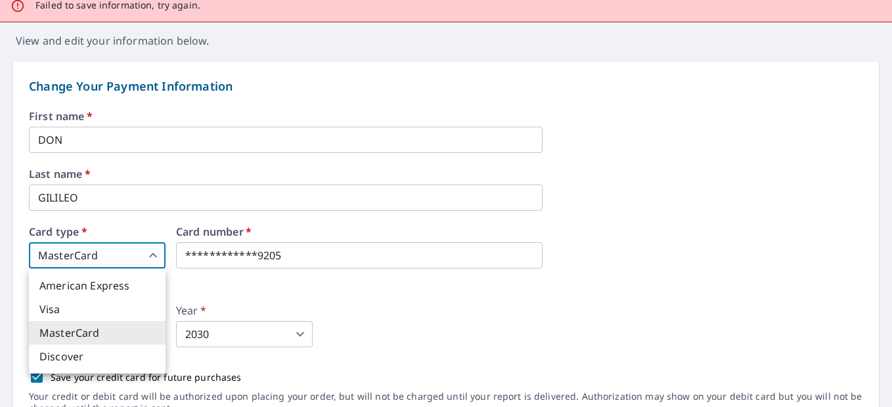
click at [131, 259] on div at bounding box center [446, 203] width 892 height 407
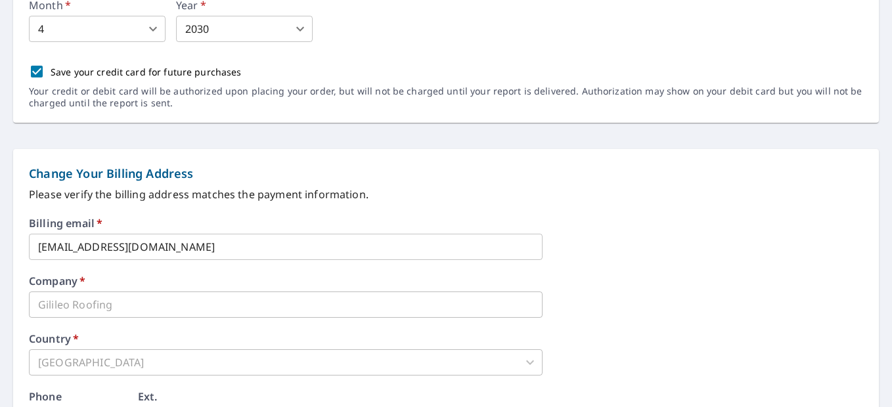
scroll to position [460, 0]
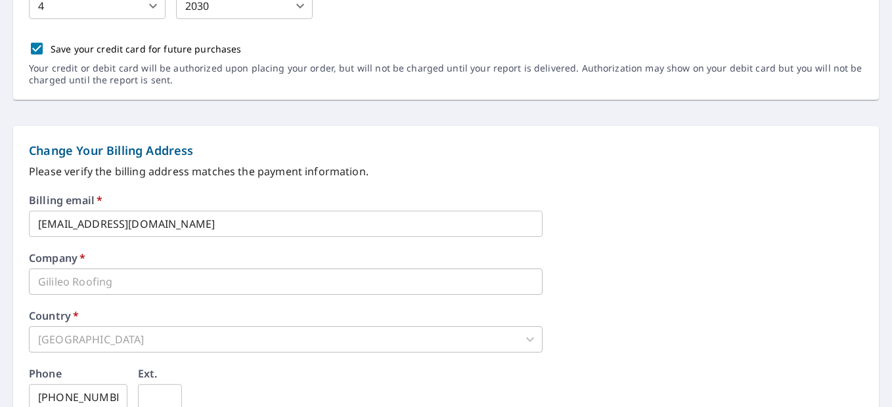
click at [159, 223] on input "[EMAIL_ADDRESS][DOMAIN_NAME]" at bounding box center [286, 224] width 514 height 26
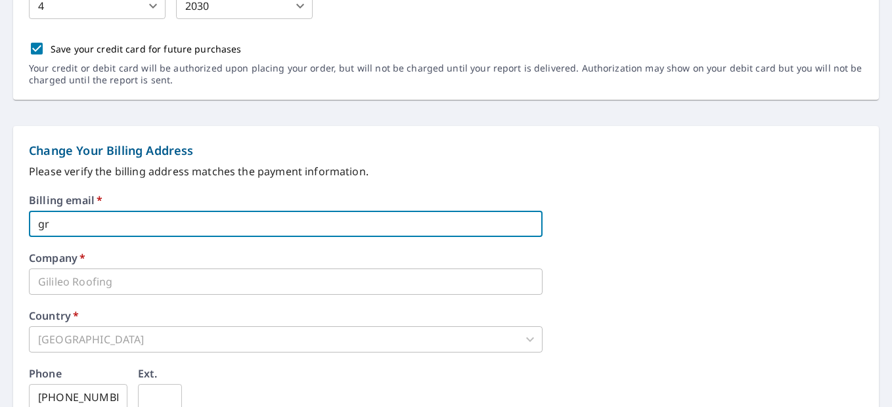
type input "g"
type input "[EMAIL_ADDRESS][DOMAIN_NAME]"
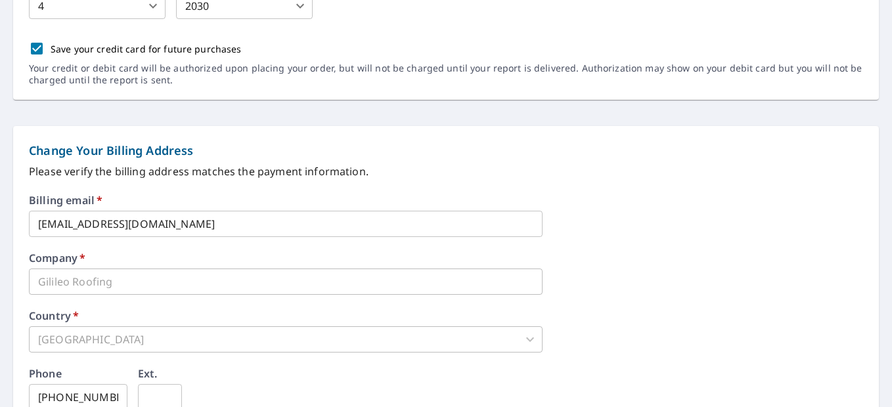
click at [148, 342] on div "[GEOGRAPHIC_DATA]" at bounding box center [286, 339] width 514 height 26
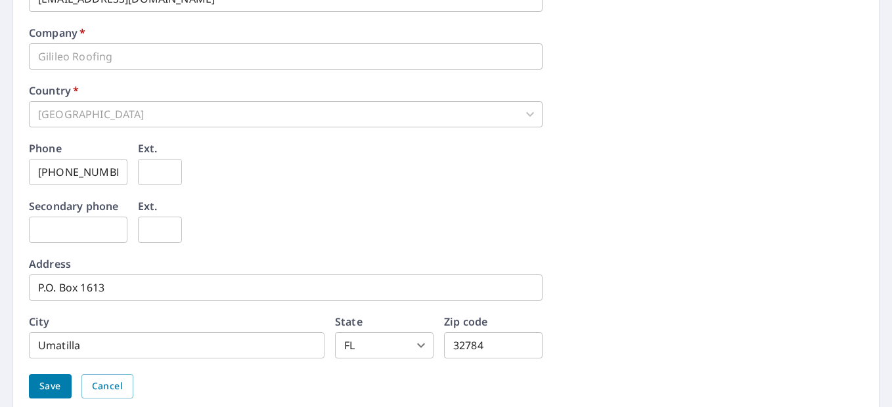
scroll to position [722, 0]
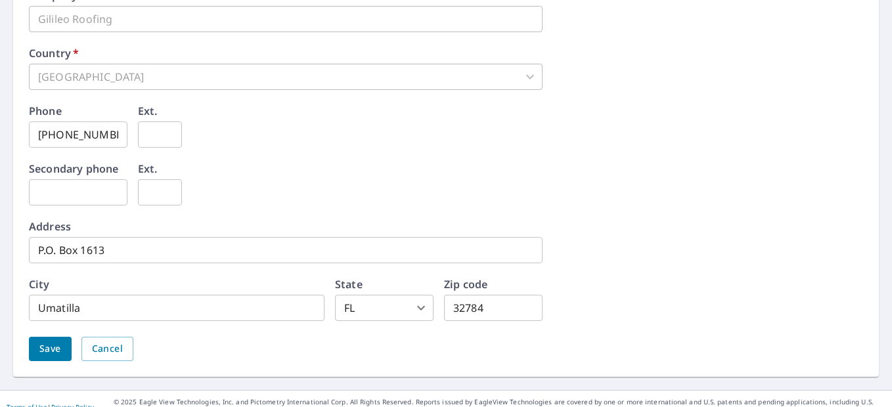
click at [53, 355] on span "Save" at bounding box center [50, 349] width 22 height 16
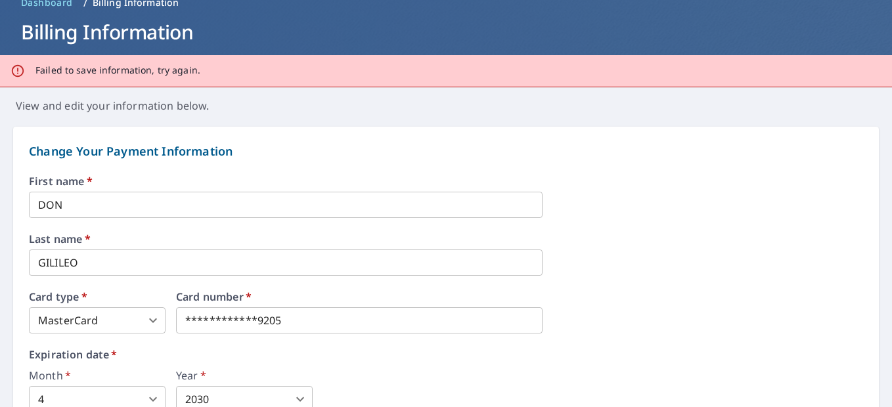
scroll to position [0, 0]
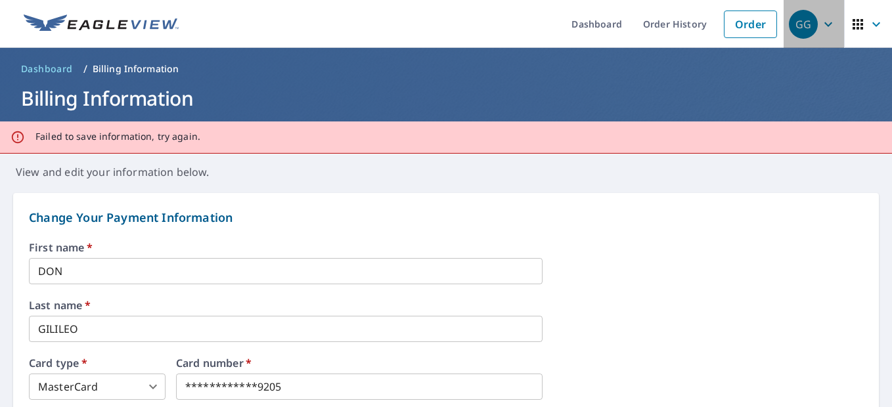
click at [804, 26] on div "GG" at bounding box center [803, 24] width 29 height 29
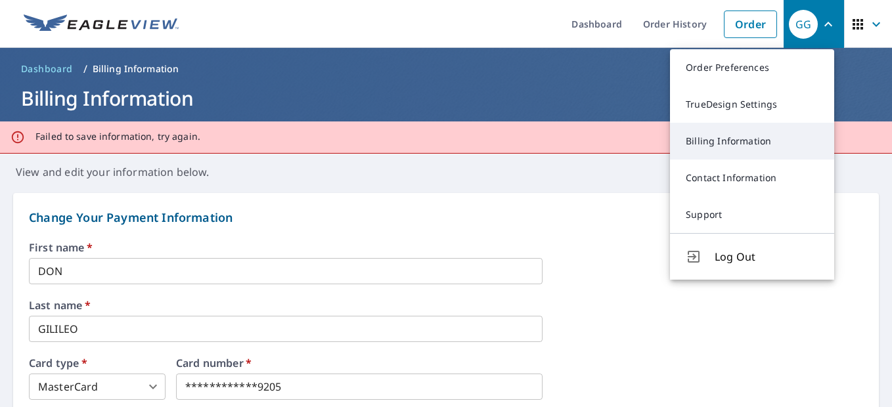
click at [718, 143] on link "Billing Information" at bounding box center [752, 141] width 164 height 37
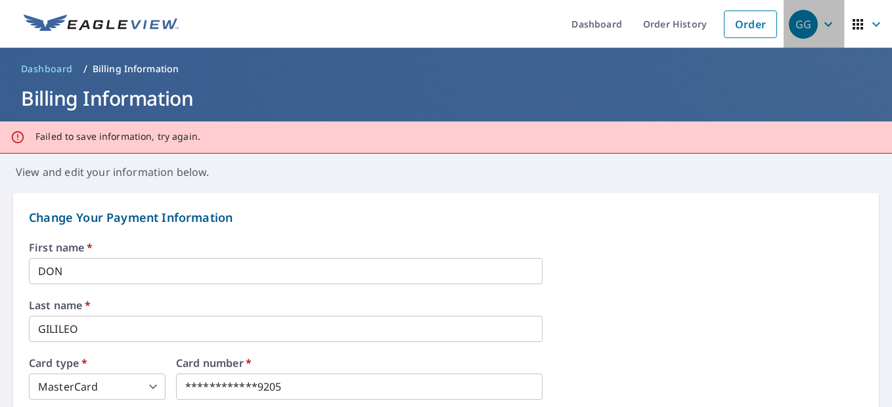
click at [795, 24] on div "GG" at bounding box center [803, 24] width 29 height 29
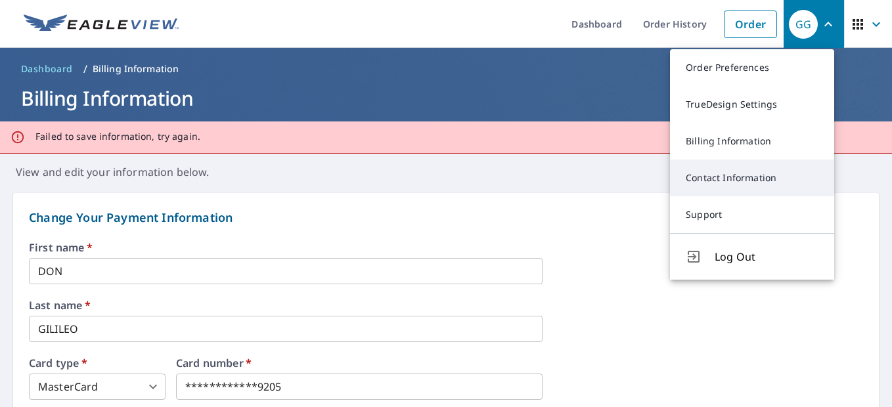
click at [742, 177] on link "Contact Information" at bounding box center [752, 178] width 164 height 37
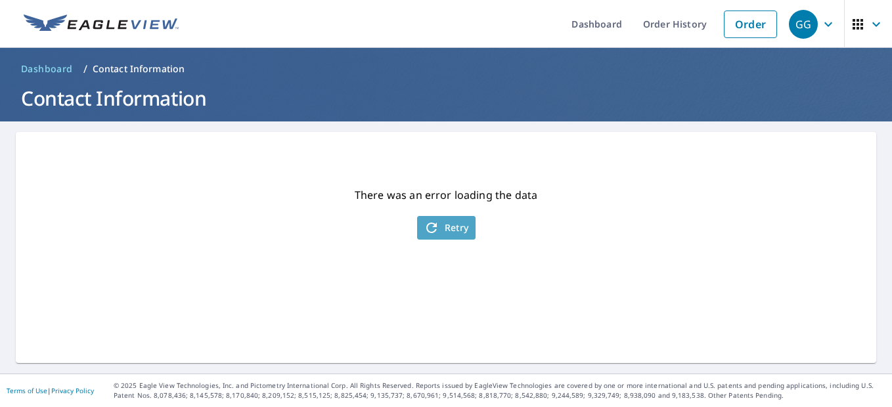
click at [460, 229] on span "Retry" at bounding box center [446, 228] width 45 height 16
click at [797, 24] on div "GG" at bounding box center [803, 24] width 29 height 29
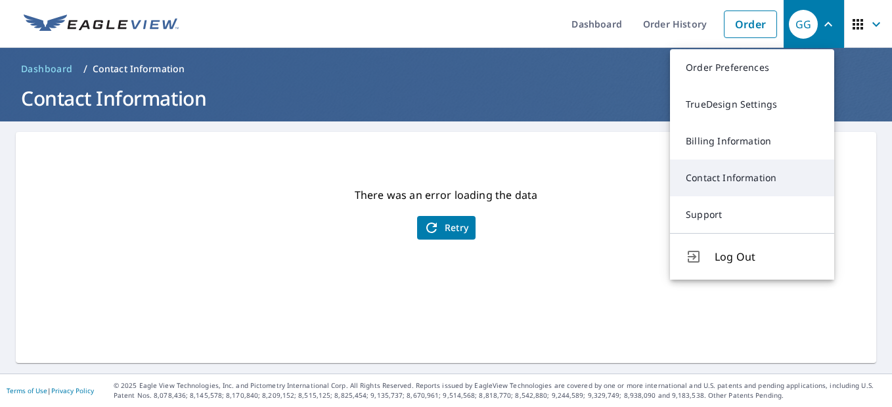
click at [714, 179] on link "Contact Information" at bounding box center [752, 178] width 164 height 37
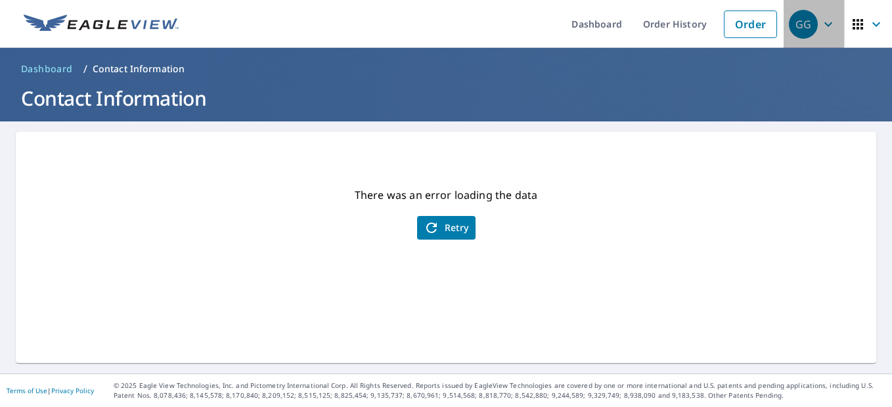
click at [790, 24] on div "GG" at bounding box center [803, 24] width 29 height 29
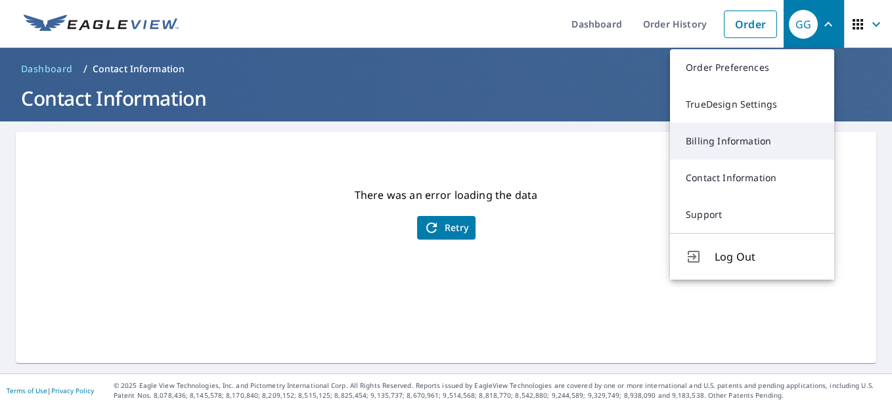
click at [748, 139] on link "Billing Information" at bounding box center [752, 141] width 164 height 37
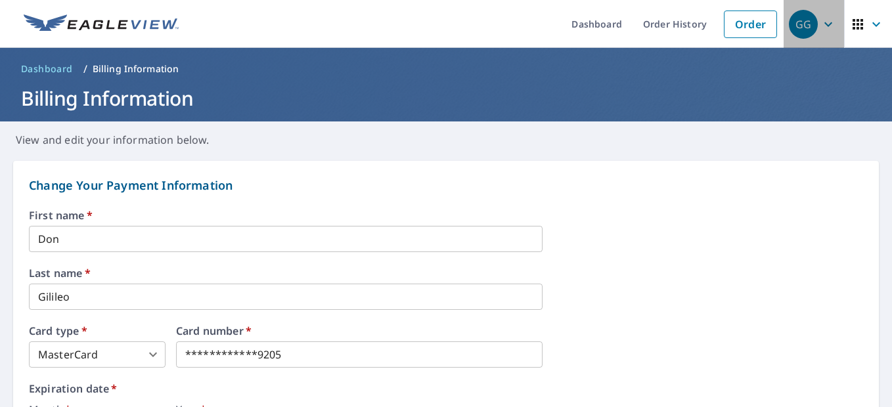
click at [799, 19] on div "GG" at bounding box center [803, 24] width 29 height 29
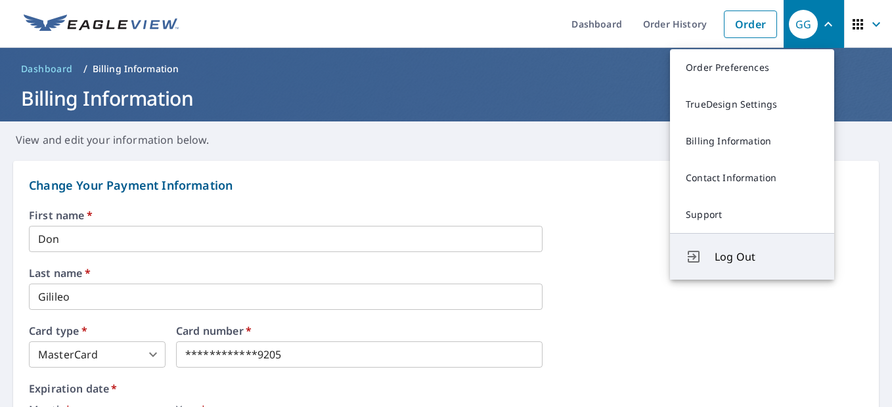
click at [739, 255] on span "Log Out" at bounding box center [766, 257] width 104 height 16
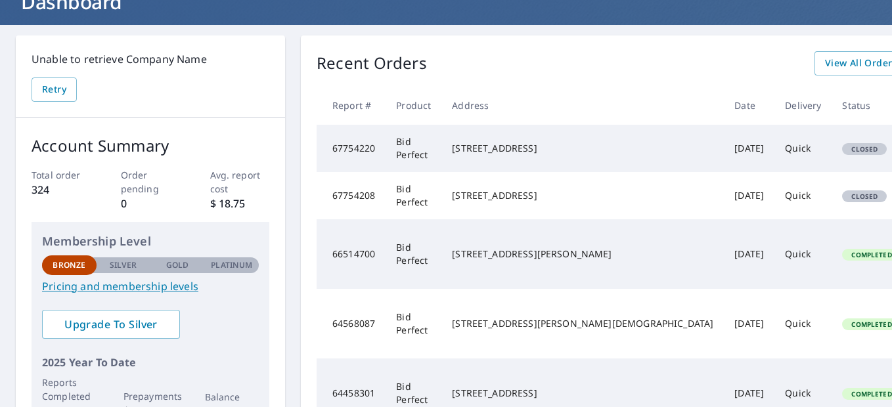
scroll to position [66, 0]
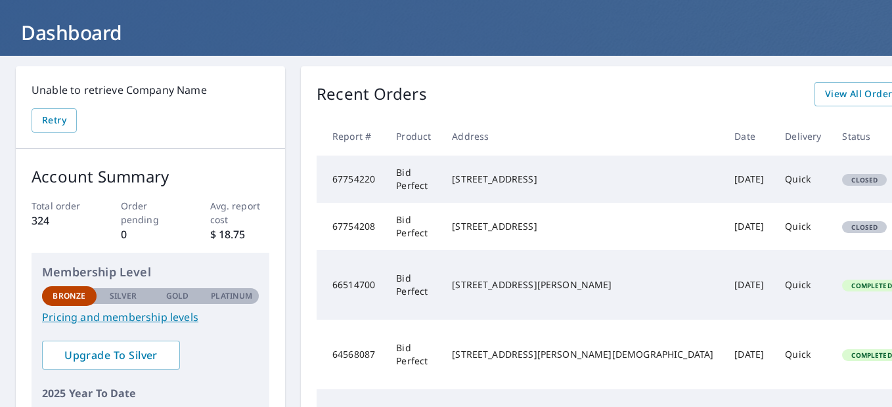
click at [477, 180] on div "5616 Laver St Leesburg, FL 34748" at bounding box center [582, 179] width 261 height 13
click at [843, 185] on span "Closed" at bounding box center [864, 179] width 42 height 9
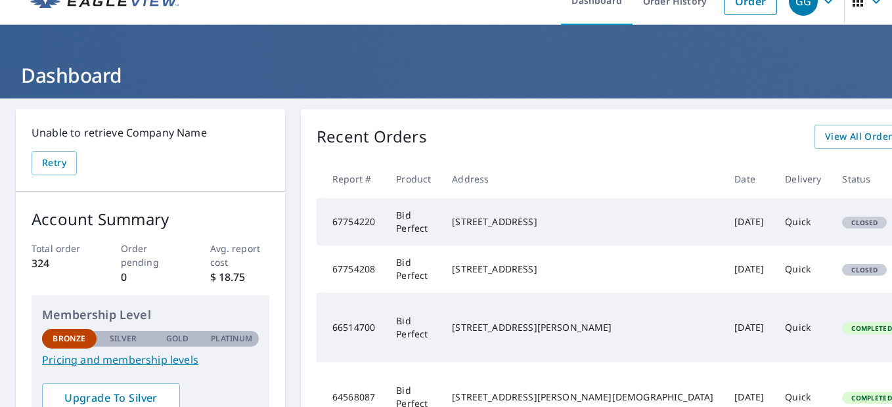
scroll to position [0, 0]
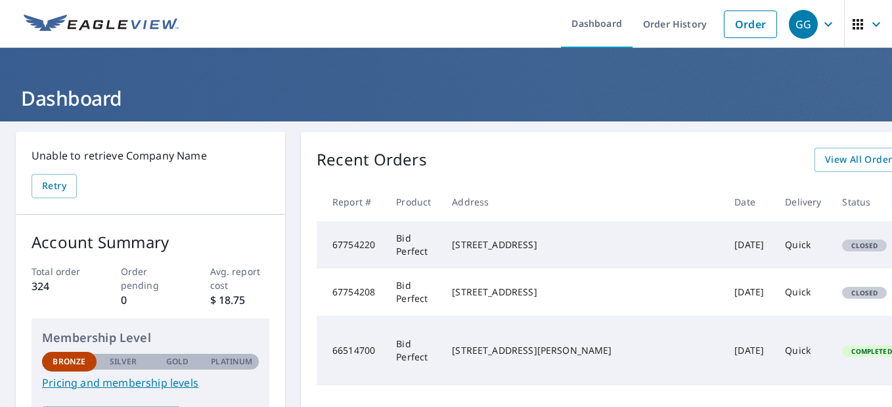
click at [797, 32] on div "GG" at bounding box center [803, 24] width 29 height 29
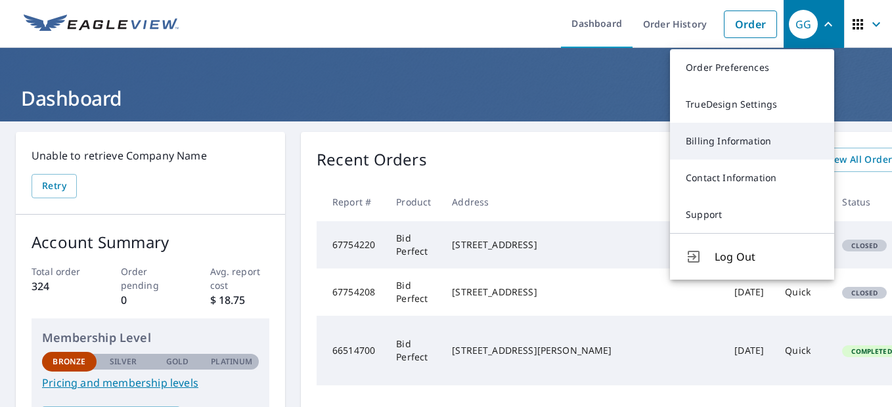
click at [728, 141] on link "Billing Information" at bounding box center [752, 141] width 164 height 37
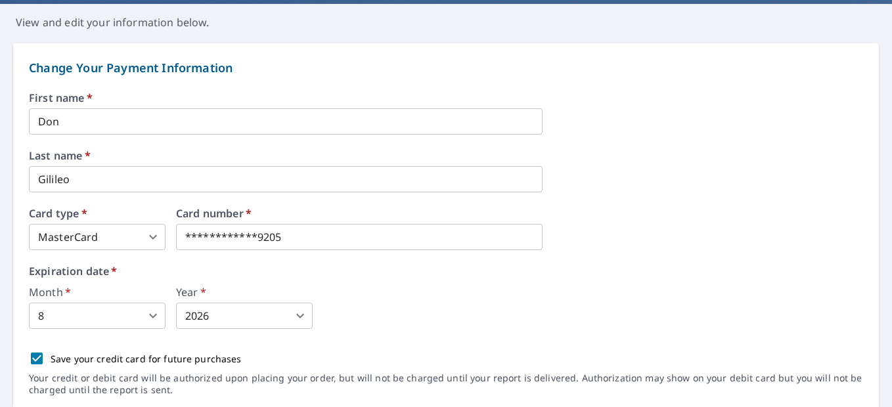
scroll to position [131, 0]
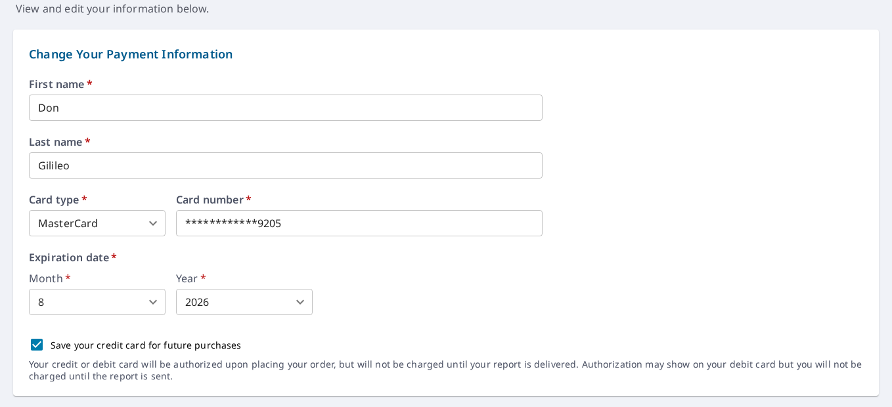
click at [68, 301] on body "**********" at bounding box center [446, 203] width 892 height 407
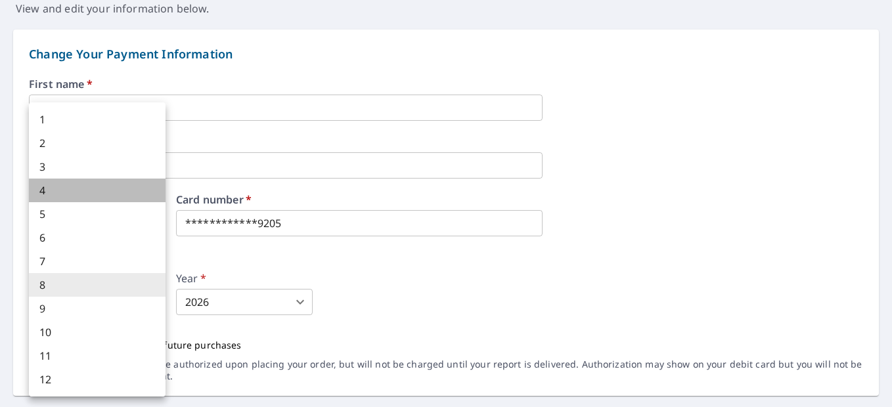
click at [54, 194] on li "4" at bounding box center [97, 191] width 137 height 24
type input "4"
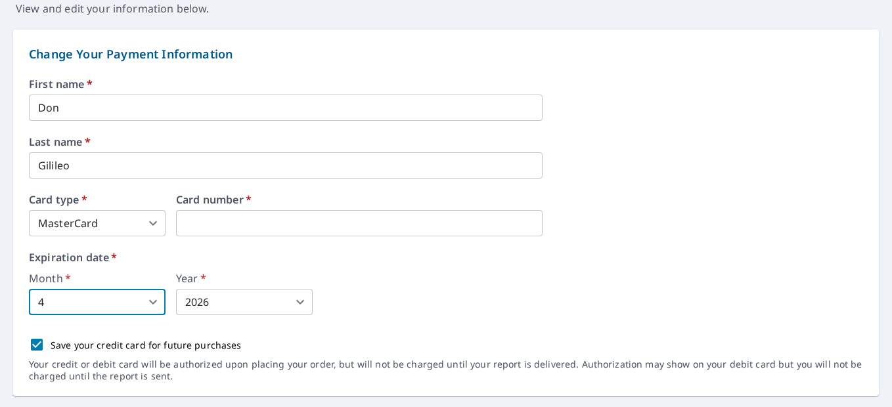
click at [227, 303] on body "GG GG Dashboard Order History Order GG Dashboard / Billing Information Billing …" at bounding box center [446, 203] width 892 height 407
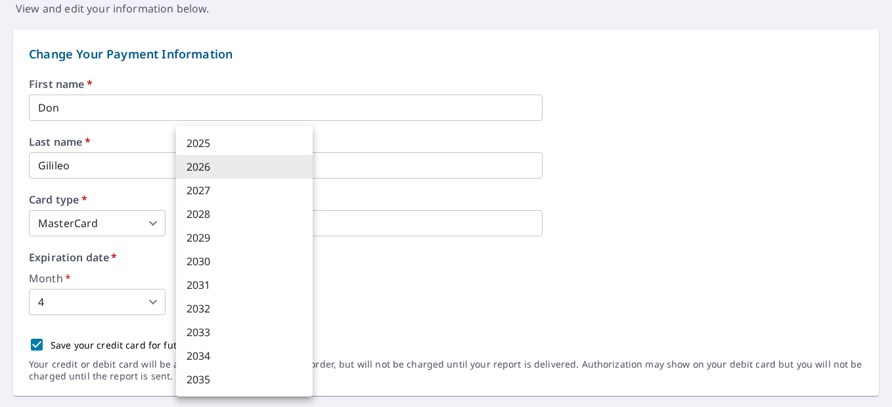
click at [207, 259] on li "2030" at bounding box center [244, 262] width 137 height 24
type input "2030"
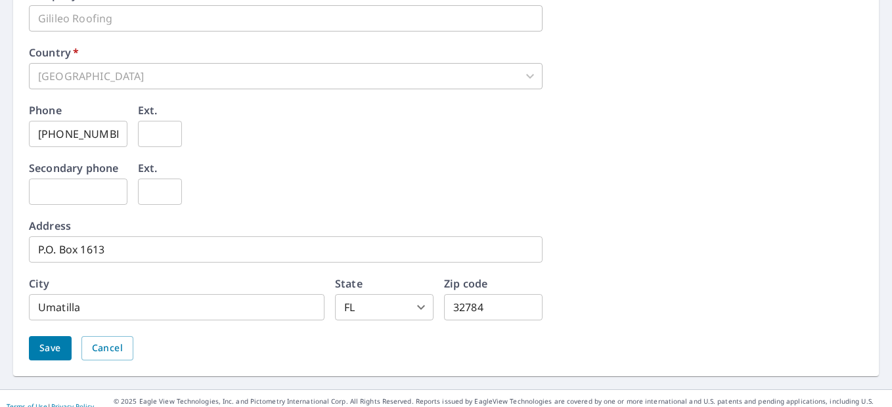
scroll to position [707, 0]
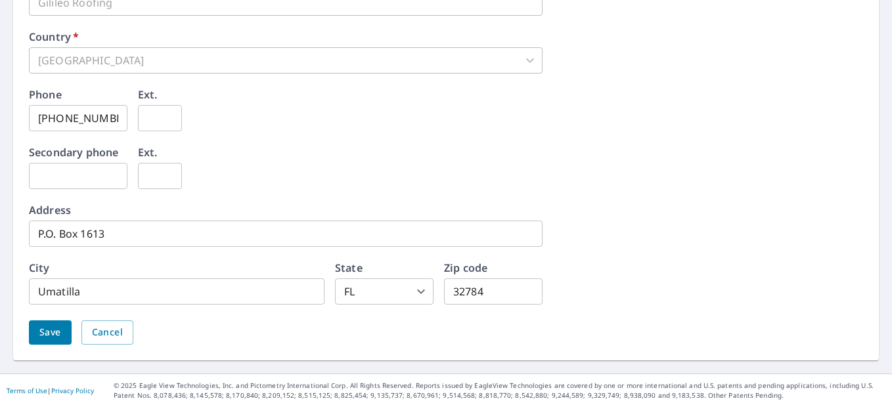
click at [51, 336] on span "Save" at bounding box center [50, 332] width 22 height 16
click at [43, 332] on span "Save" at bounding box center [50, 332] width 22 height 16
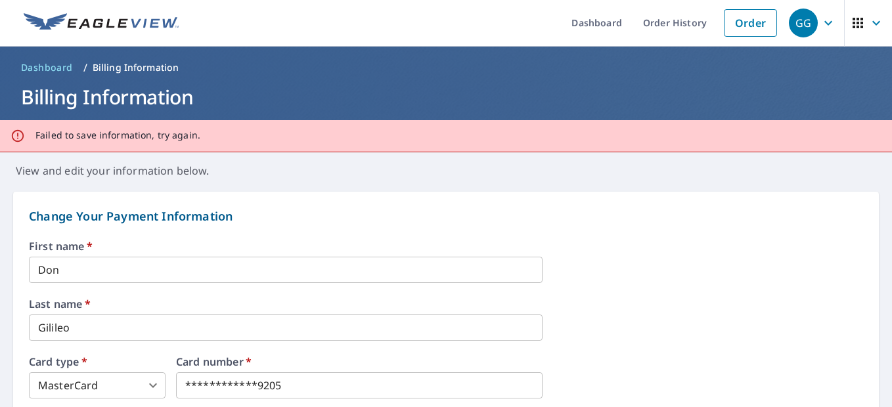
scroll to position [0, 0]
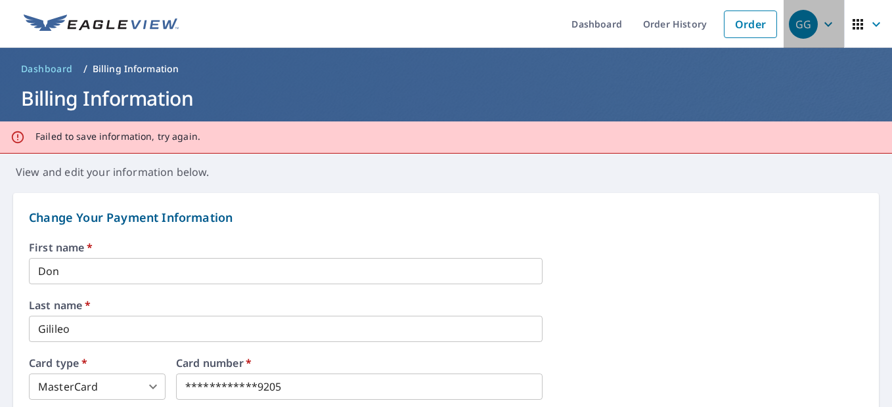
click at [791, 20] on div "GG" at bounding box center [803, 24] width 29 height 29
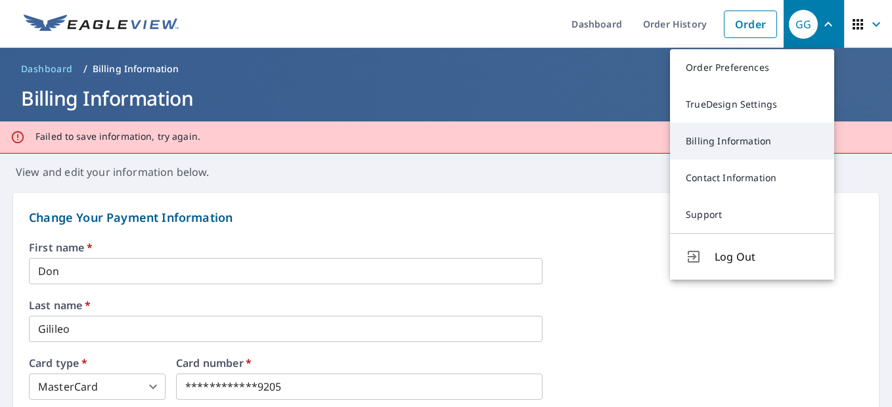
click at [728, 148] on link "Billing Information" at bounding box center [752, 141] width 164 height 37
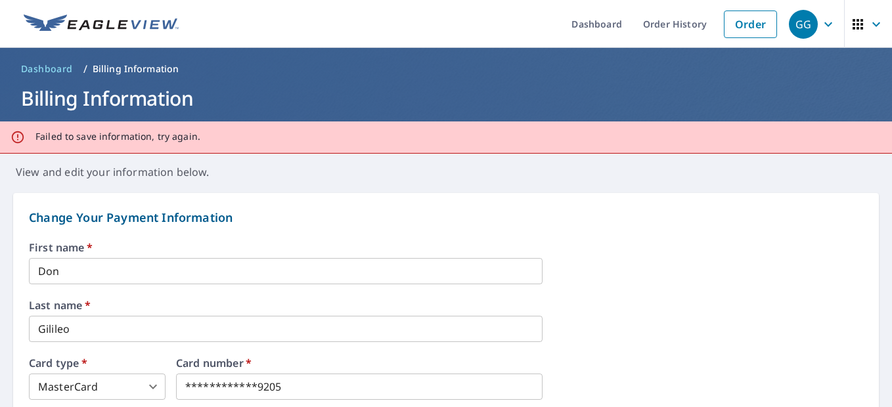
click at [820, 20] on icon "button" at bounding box center [828, 24] width 16 height 16
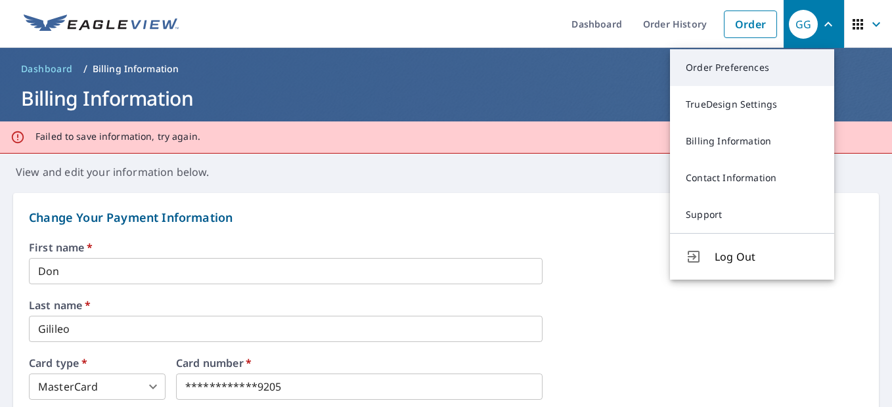
click at [699, 65] on link "Order Preferences" at bounding box center [752, 67] width 164 height 37
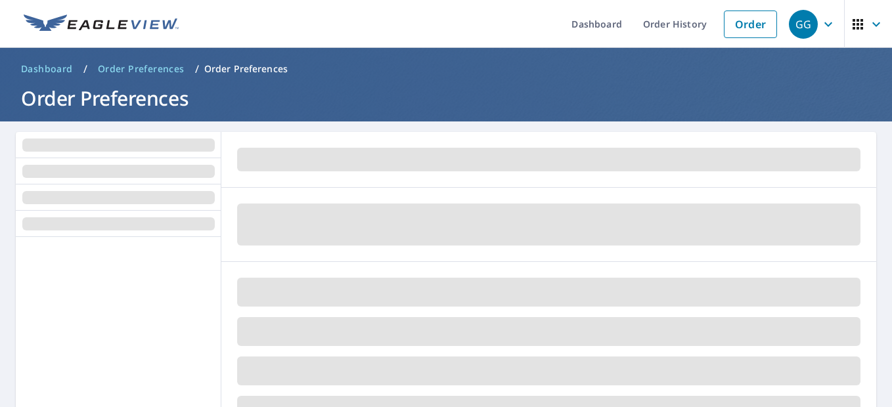
click at [808, 22] on span "GG" at bounding box center [814, 25] width 50 height 32
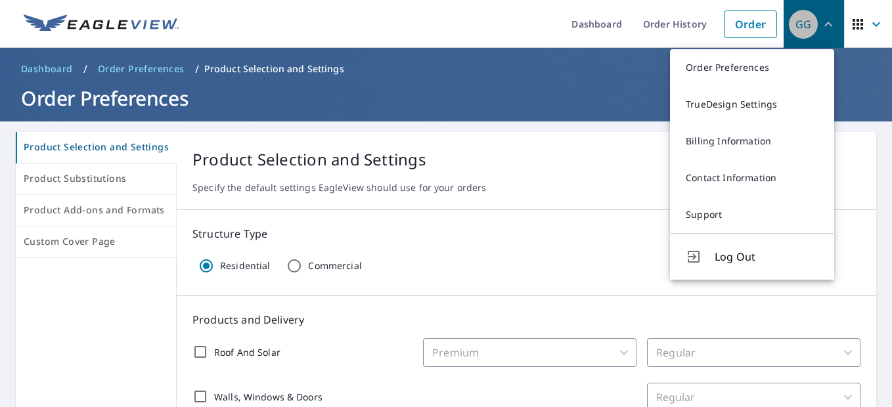
click at [806, 24] on div "GG" at bounding box center [803, 24] width 29 height 29
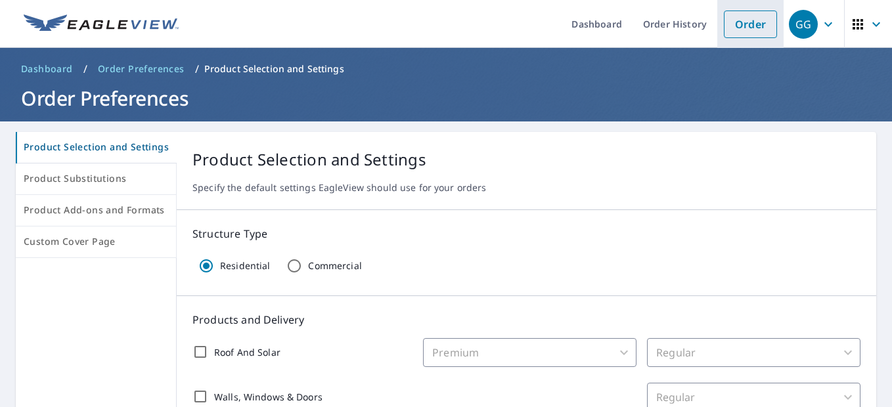
click at [745, 24] on link "Order" at bounding box center [750, 25] width 53 height 28
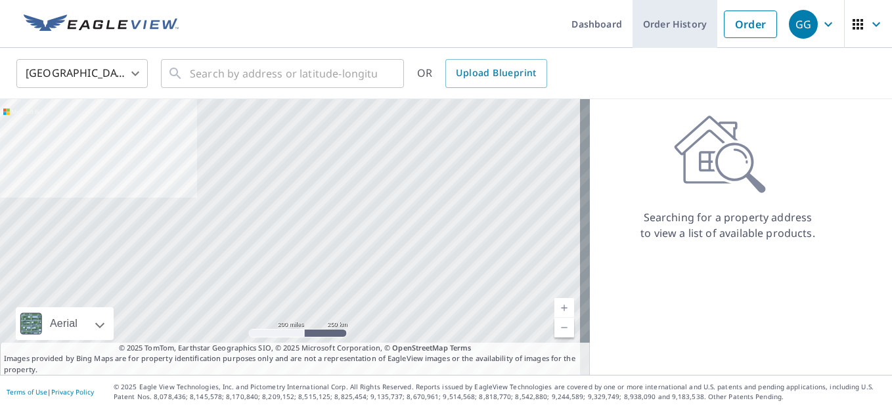
click at [678, 25] on link "Order History" at bounding box center [674, 24] width 85 height 48
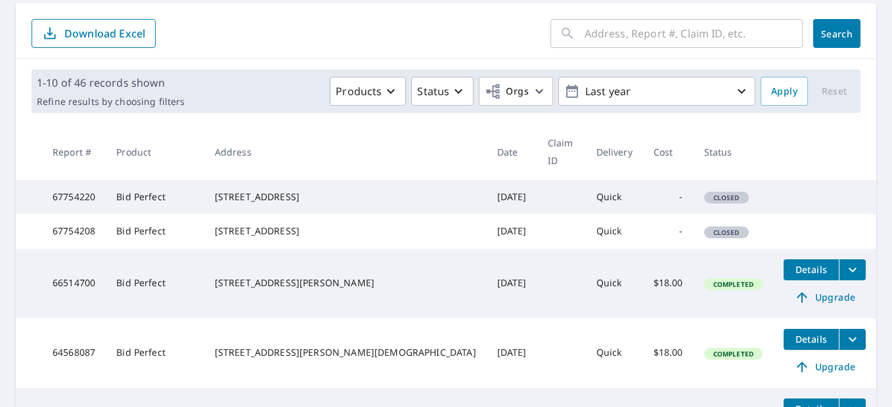
scroll to position [131, 0]
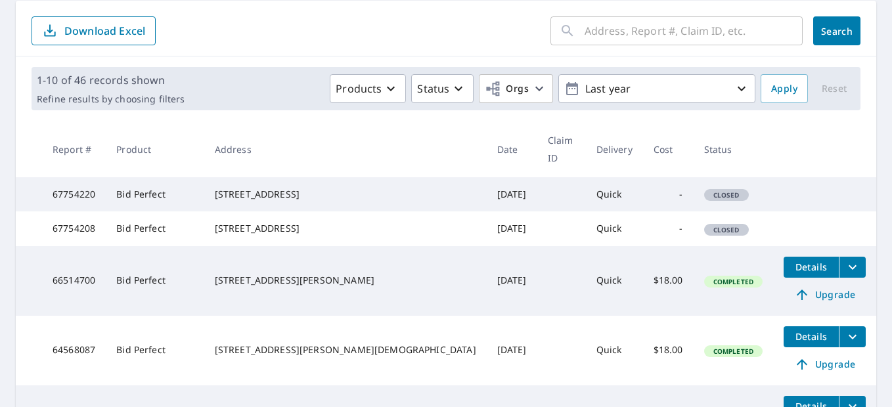
click at [164, 186] on td "Bid Perfect" at bounding box center [155, 194] width 98 height 34
click at [705, 190] on span "Closed" at bounding box center [726, 194] width 42 height 9
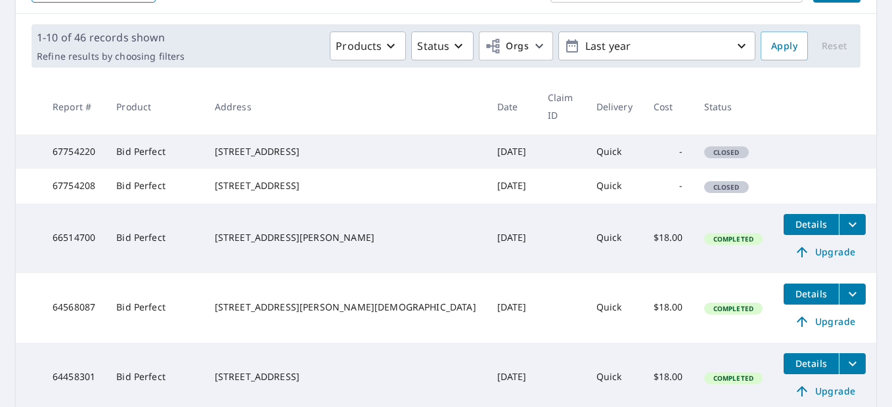
scroll to position [197, 0]
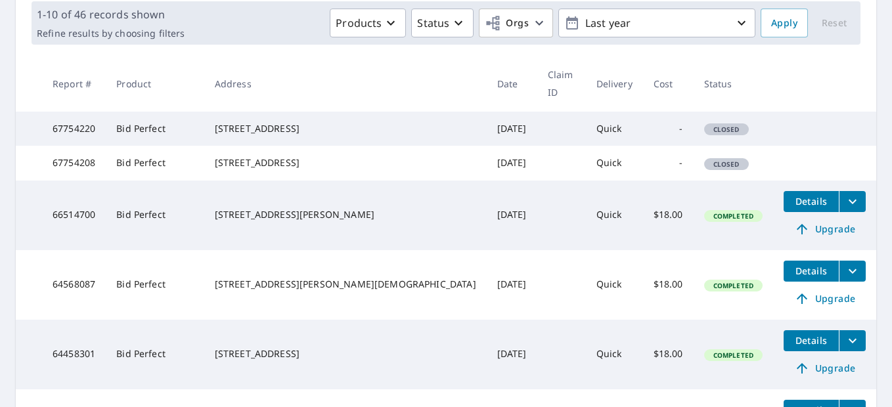
click at [335, 122] on div "5616 Laver St Leesburg, FL 34748" at bounding box center [345, 128] width 261 height 13
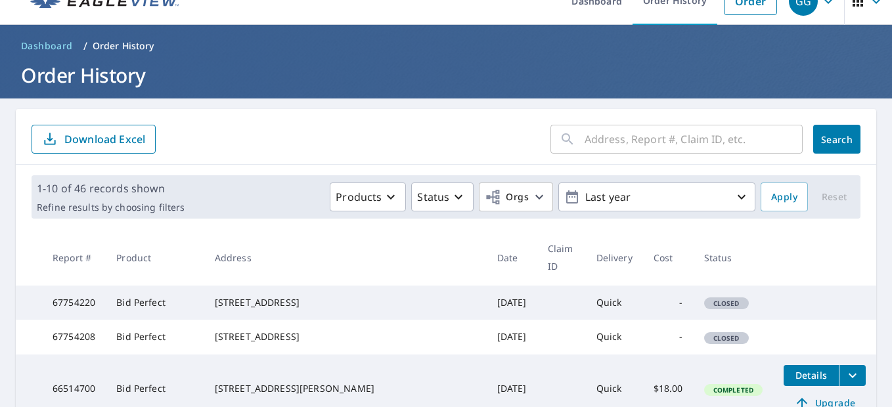
scroll to position [0, 0]
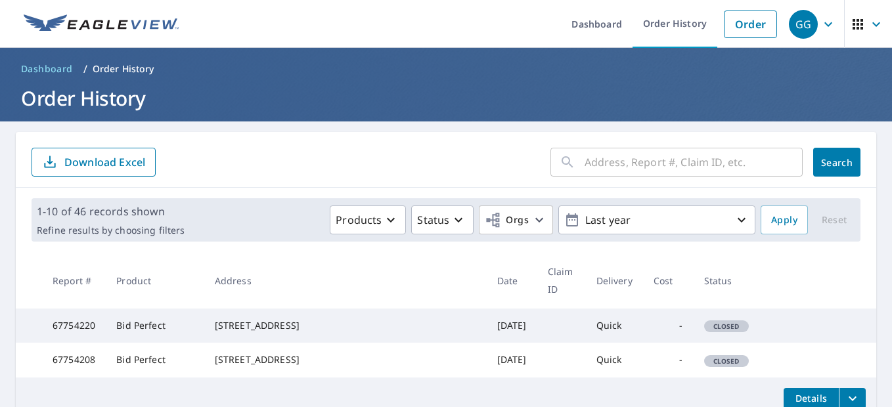
click at [791, 23] on div "GG" at bounding box center [803, 24] width 29 height 29
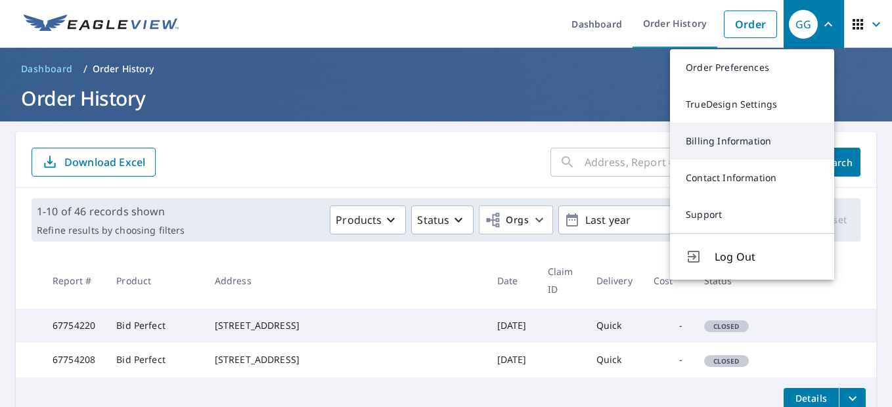
click at [739, 146] on link "Billing Information" at bounding box center [752, 141] width 164 height 37
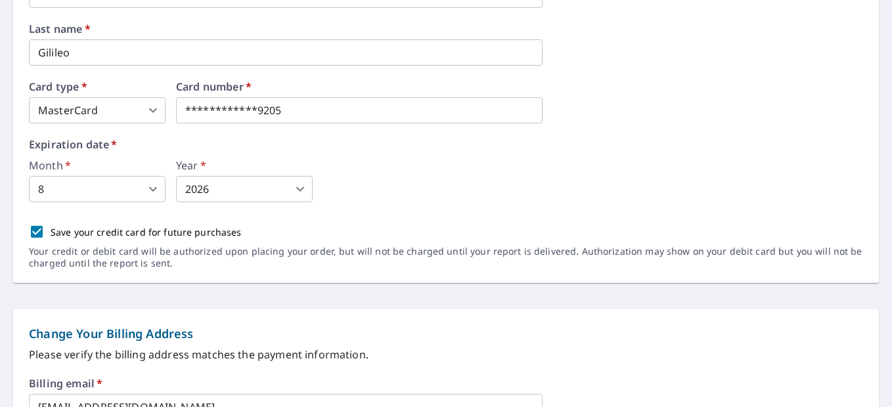
scroll to position [263, 0]
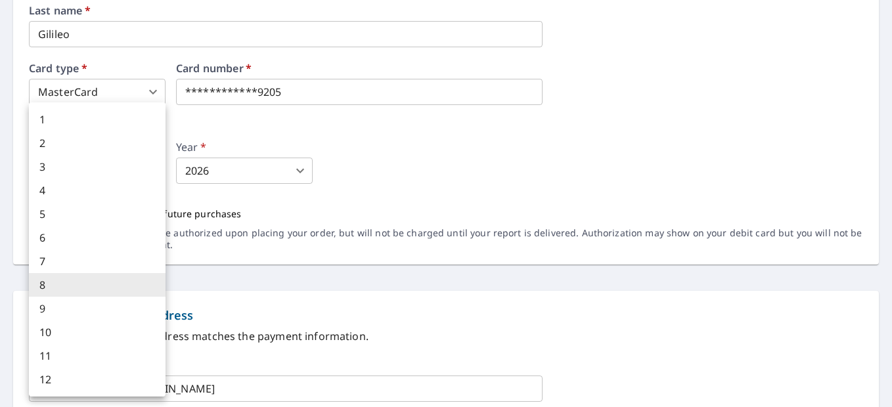
click at [139, 172] on body "**********" at bounding box center [446, 203] width 892 height 407
click at [125, 186] on li "4" at bounding box center [97, 191] width 137 height 24
type input "4"
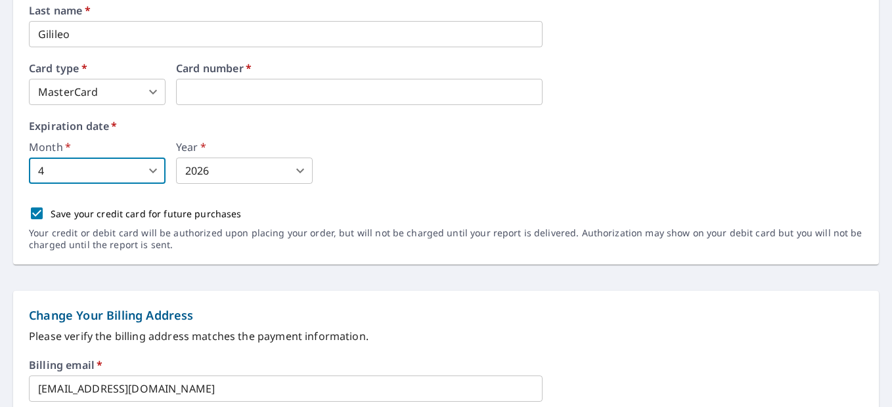
click at [255, 175] on body "GG GG Dashboard Order History Order GG Dashboard / Billing Information Billing …" at bounding box center [446, 203] width 892 height 407
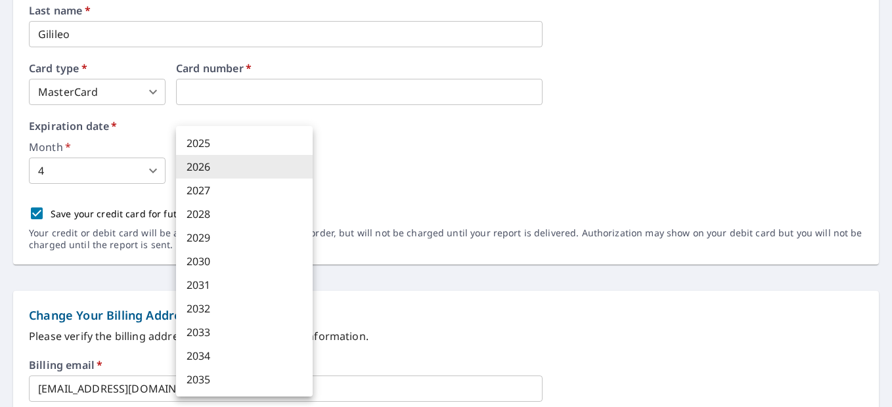
click at [204, 260] on li "2030" at bounding box center [244, 262] width 137 height 24
type input "2030"
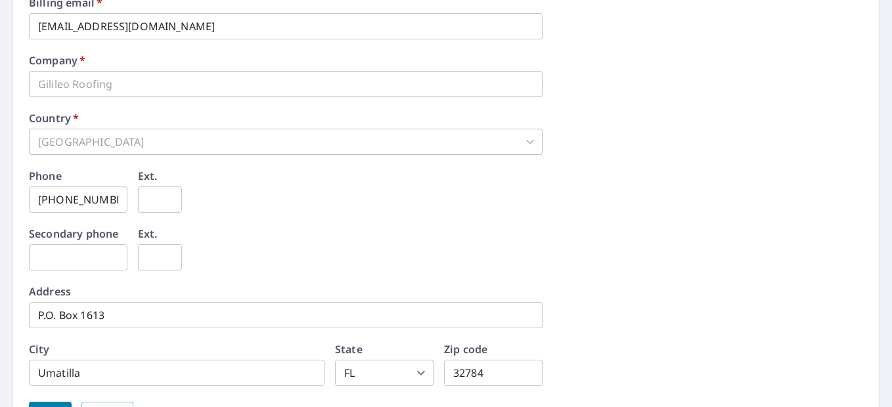
scroll to position [707, 0]
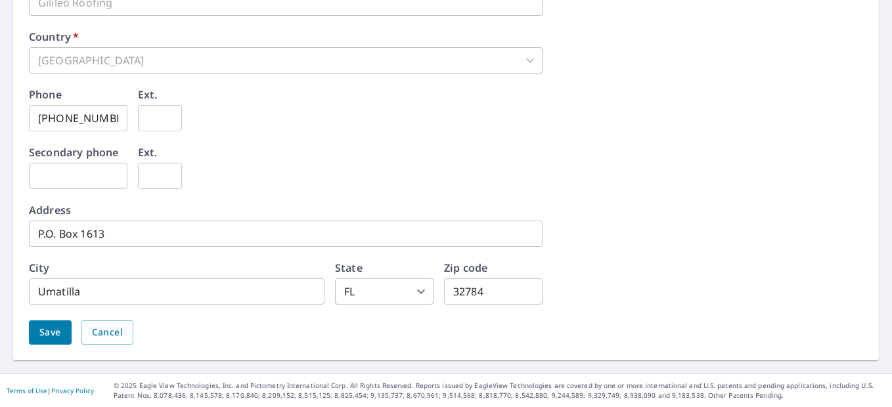
click at [39, 328] on button "Save" at bounding box center [50, 332] width 43 height 24
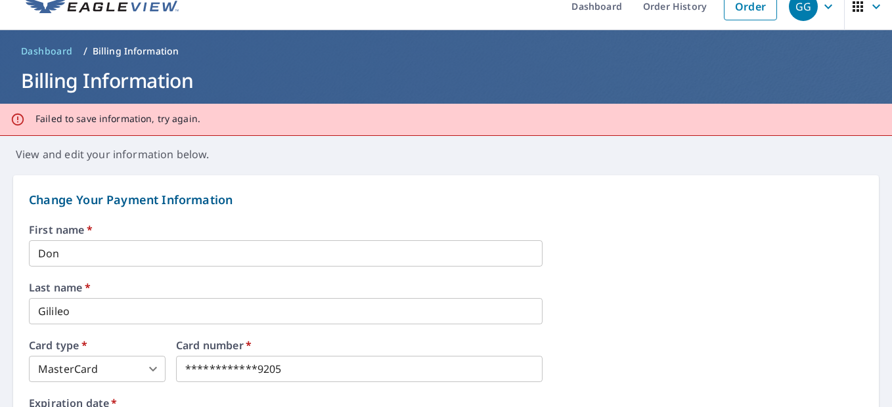
scroll to position [0, 0]
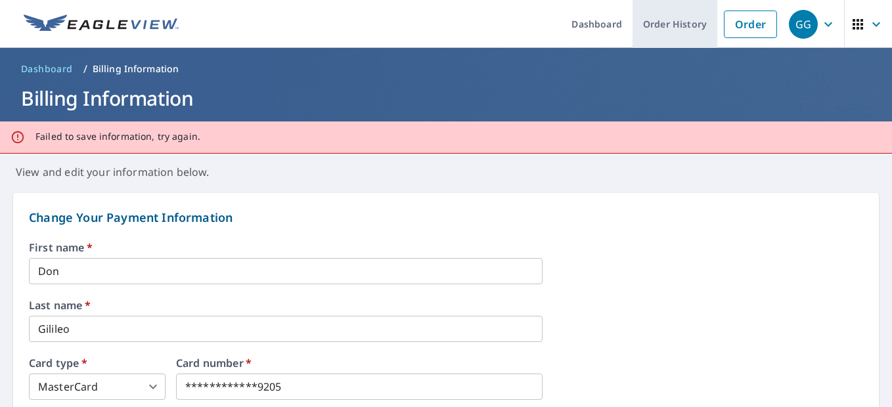
click at [663, 20] on link "Order History" at bounding box center [674, 24] width 85 height 48
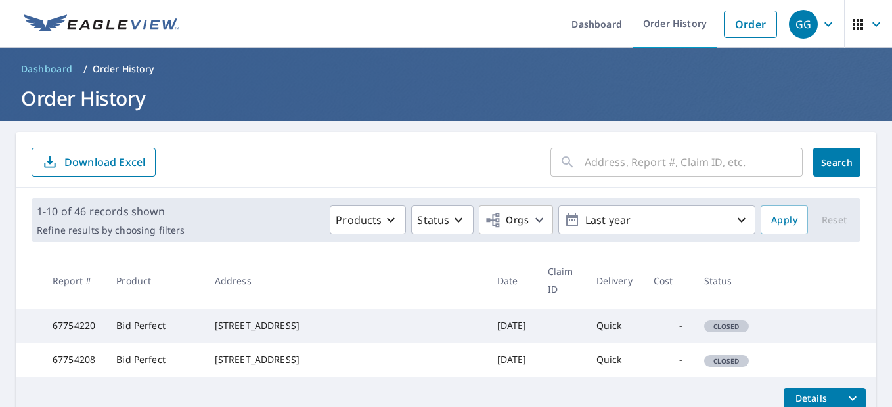
click at [791, 24] on div "GG" at bounding box center [803, 24] width 29 height 29
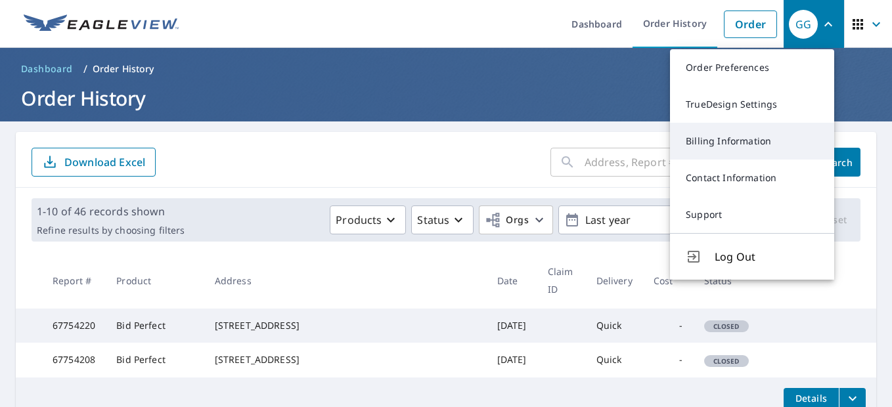
click at [737, 137] on link "Billing Information" at bounding box center [752, 141] width 164 height 37
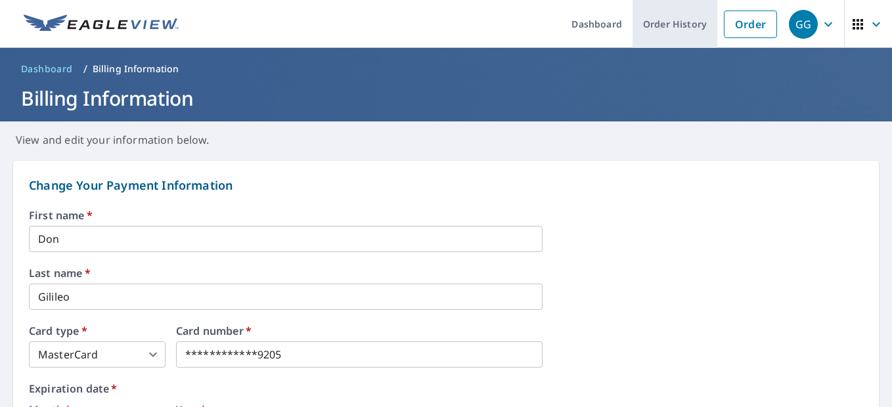
click at [667, 33] on link "Order History" at bounding box center [674, 24] width 85 height 48
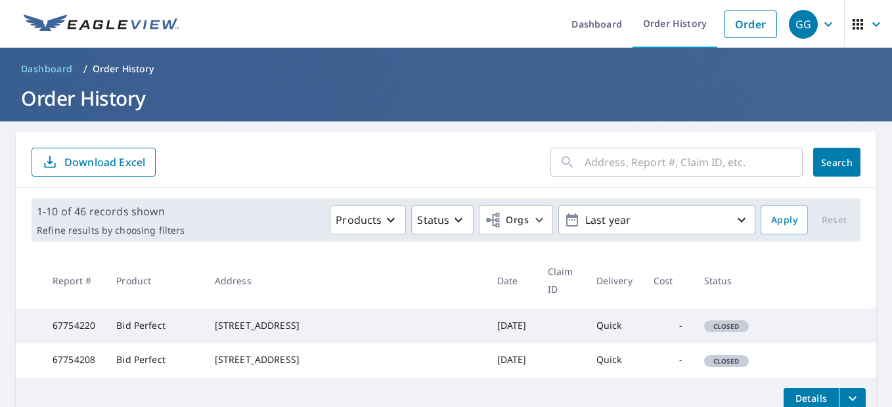
click at [789, 30] on div "GG" at bounding box center [803, 24] width 29 height 29
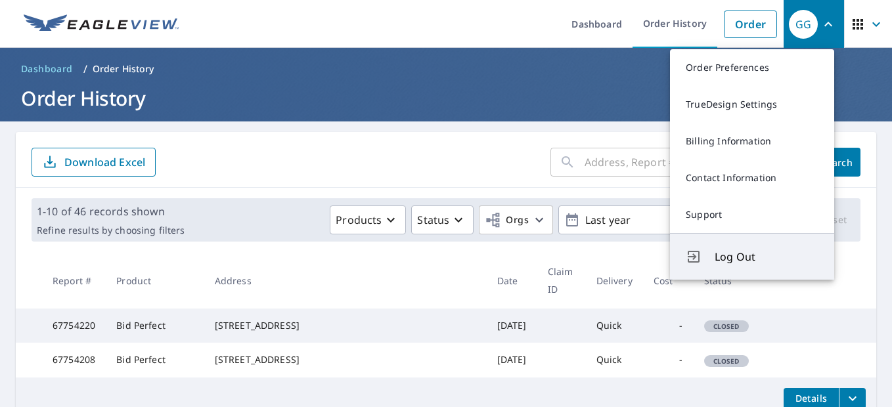
click at [735, 257] on span "Log Out" at bounding box center [766, 257] width 104 height 16
